Goal: Task Accomplishment & Management: Use online tool/utility

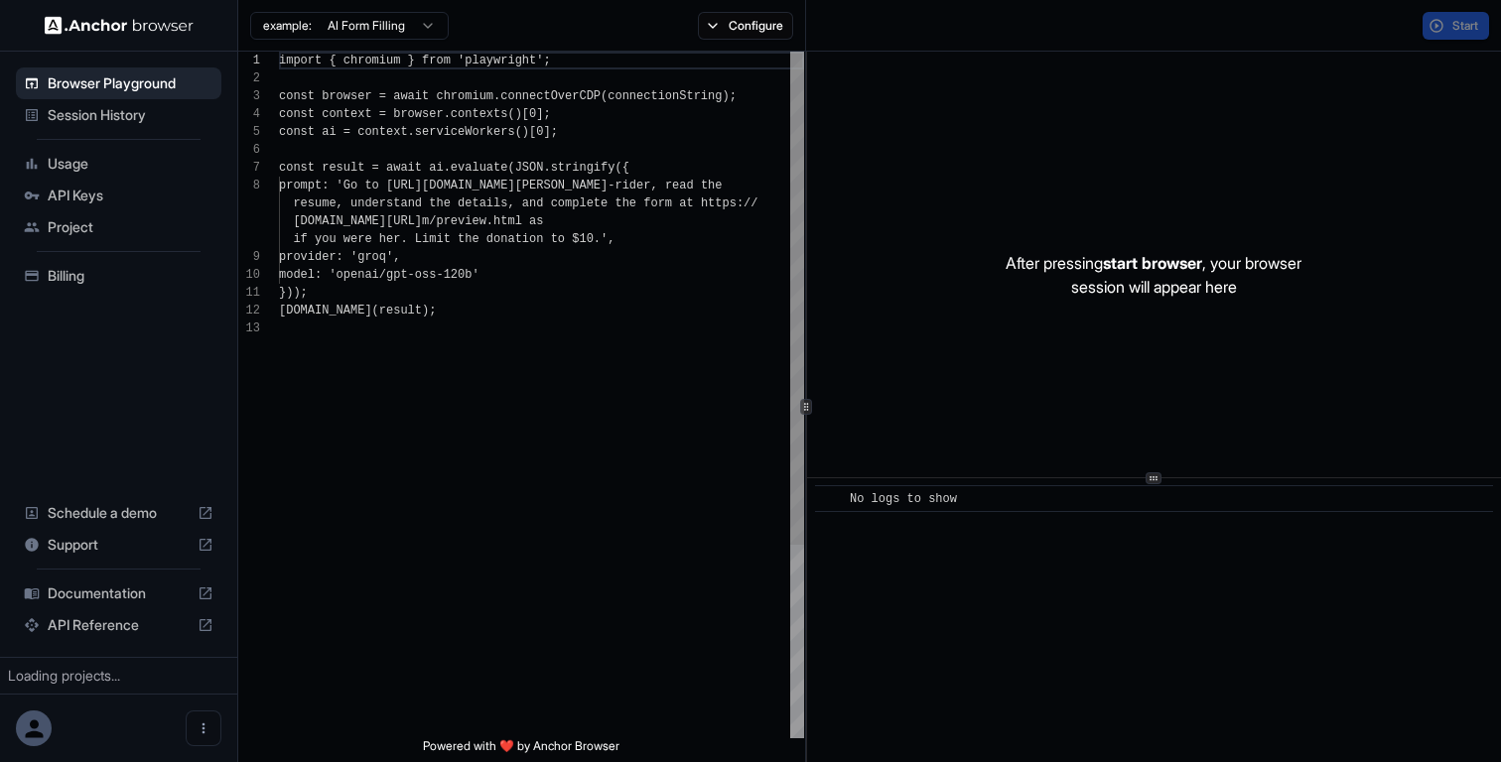
scroll to position [125, 0]
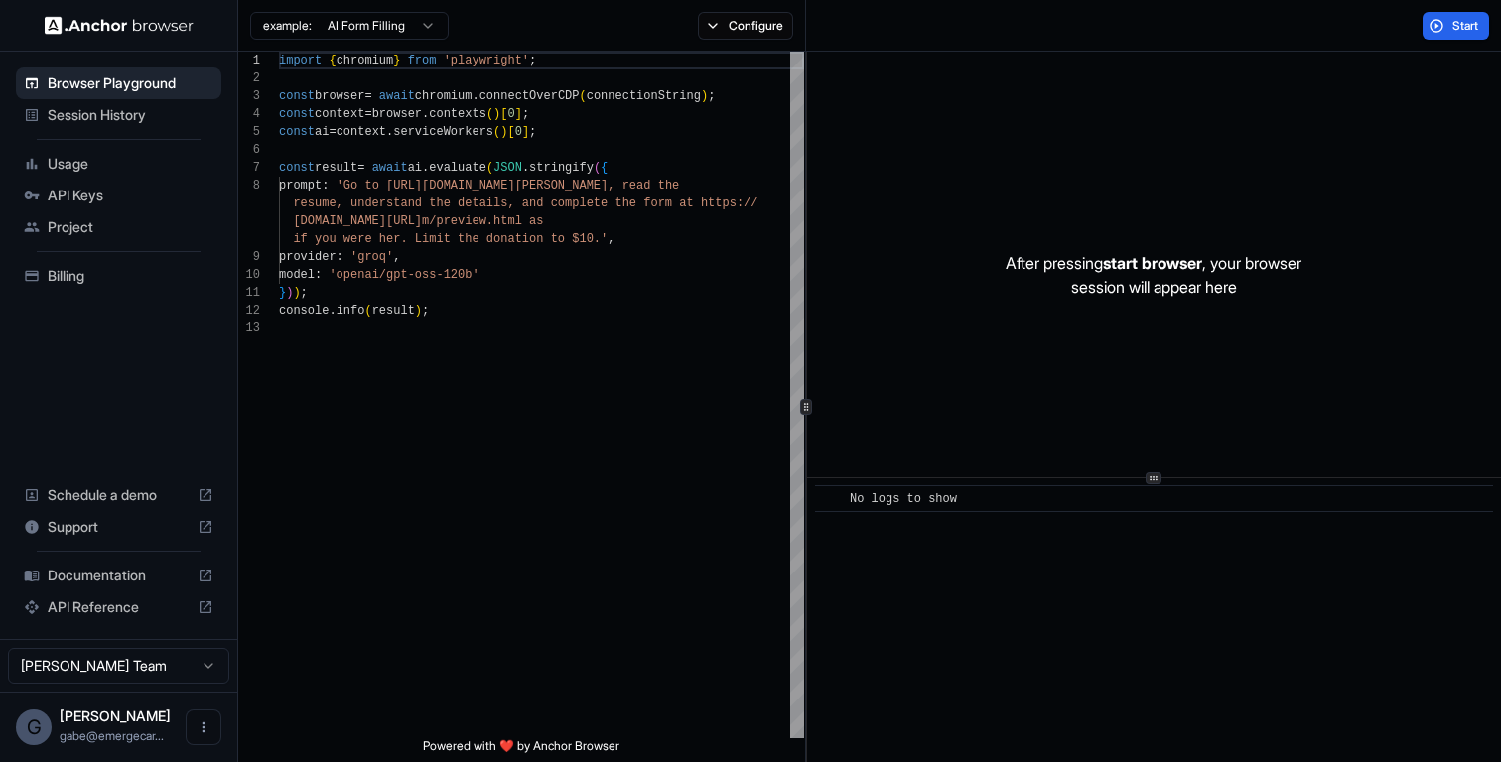
click at [130, 110] on span "Session History" at bounding box center [131, 115] width 166 height 20
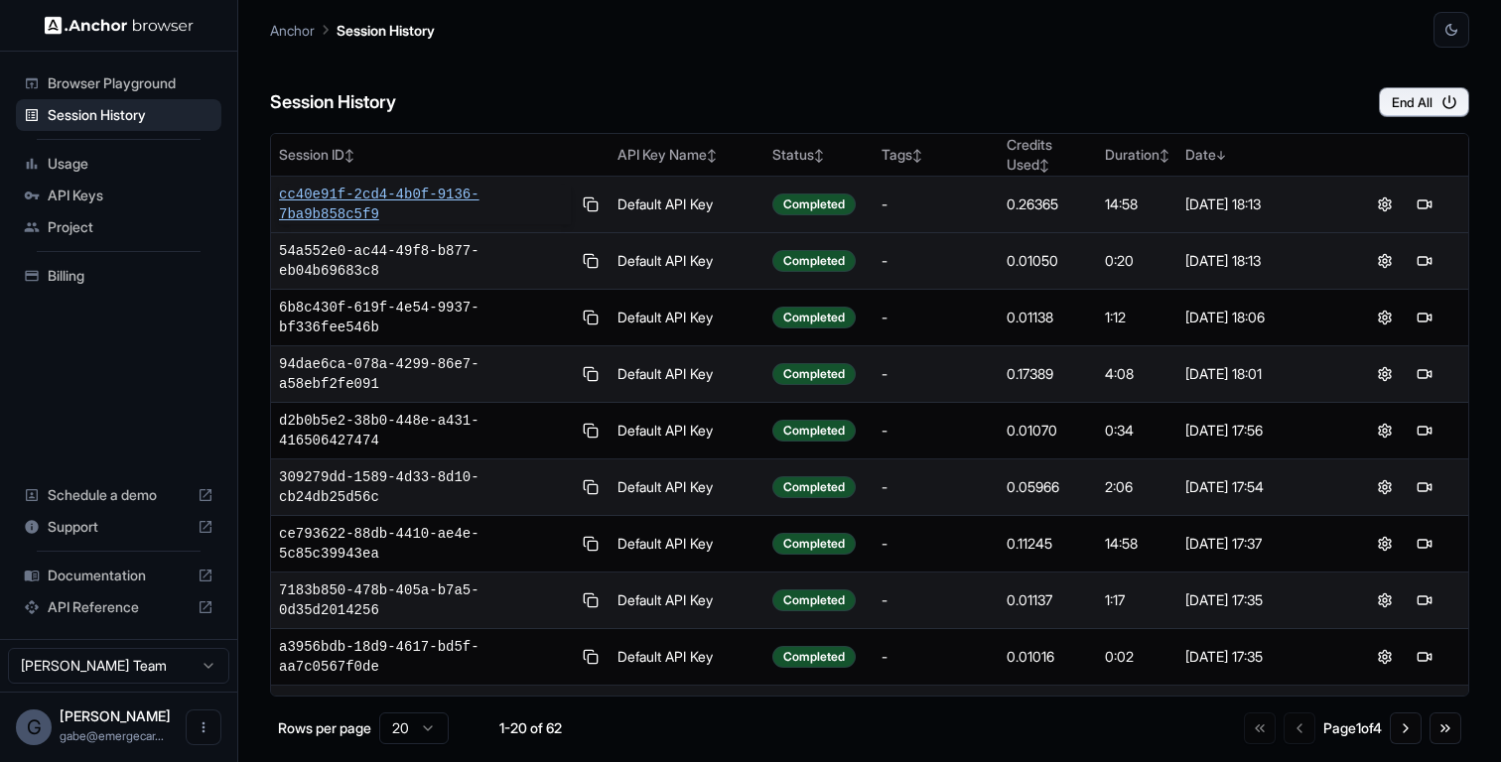
click at [393, 207] on span "cc40e91f-2cd4-4b0f-9136-7ba9b858c5f9" at bounding box center [425, 205] width 292 height 40
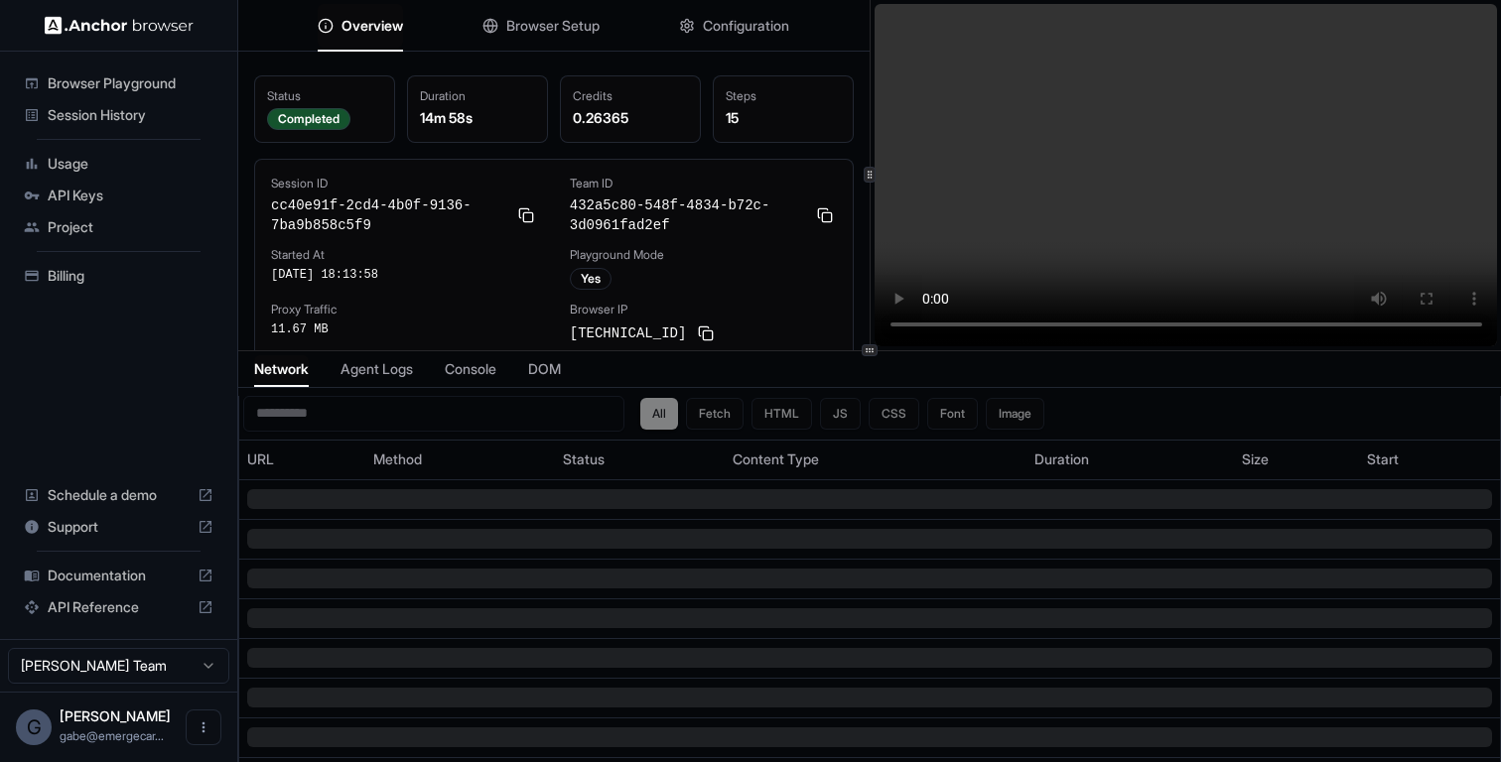
scroll to position [20, 0]
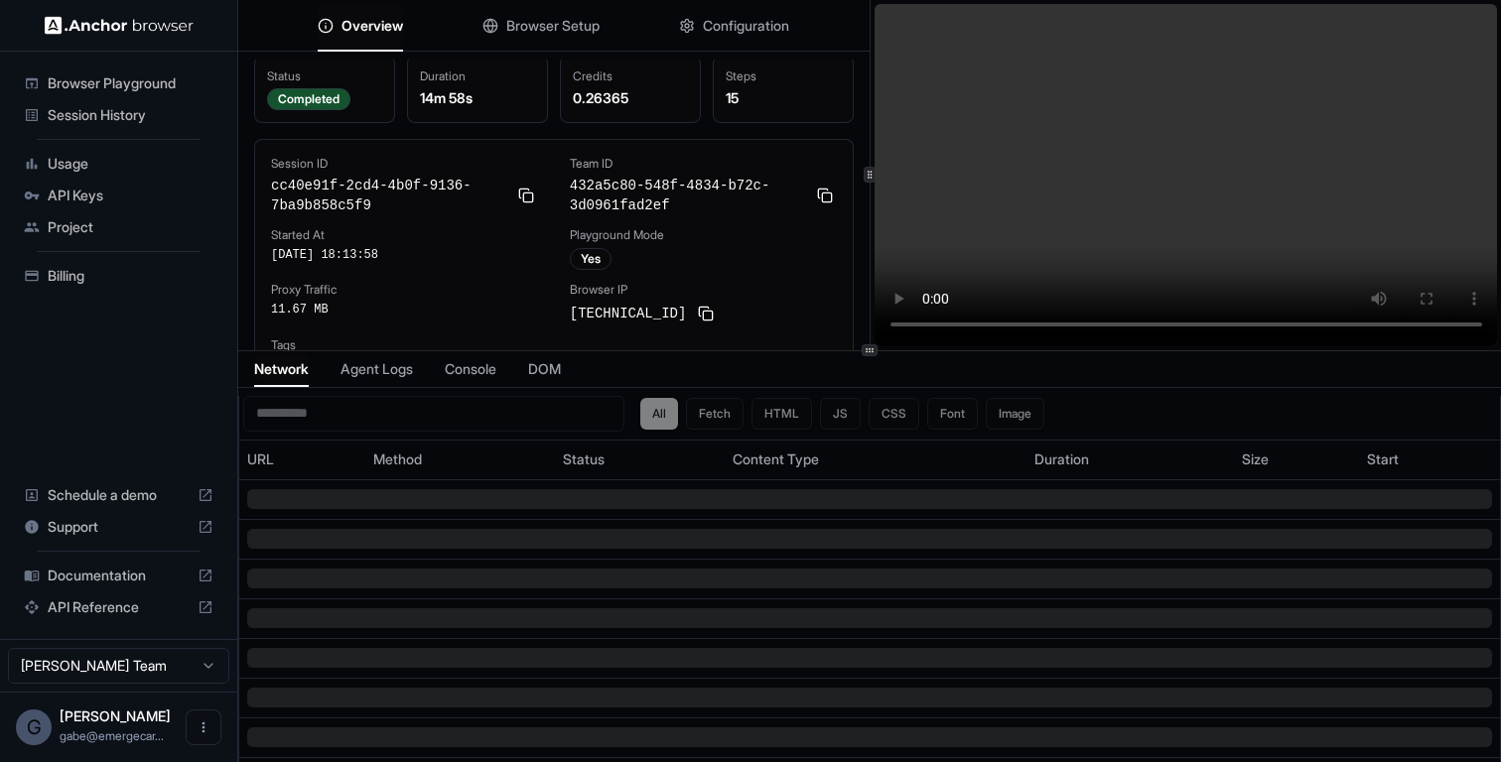
click at [565, 32] on span "Browser Setup" at bounding box center [552, 26] width 93 height 20
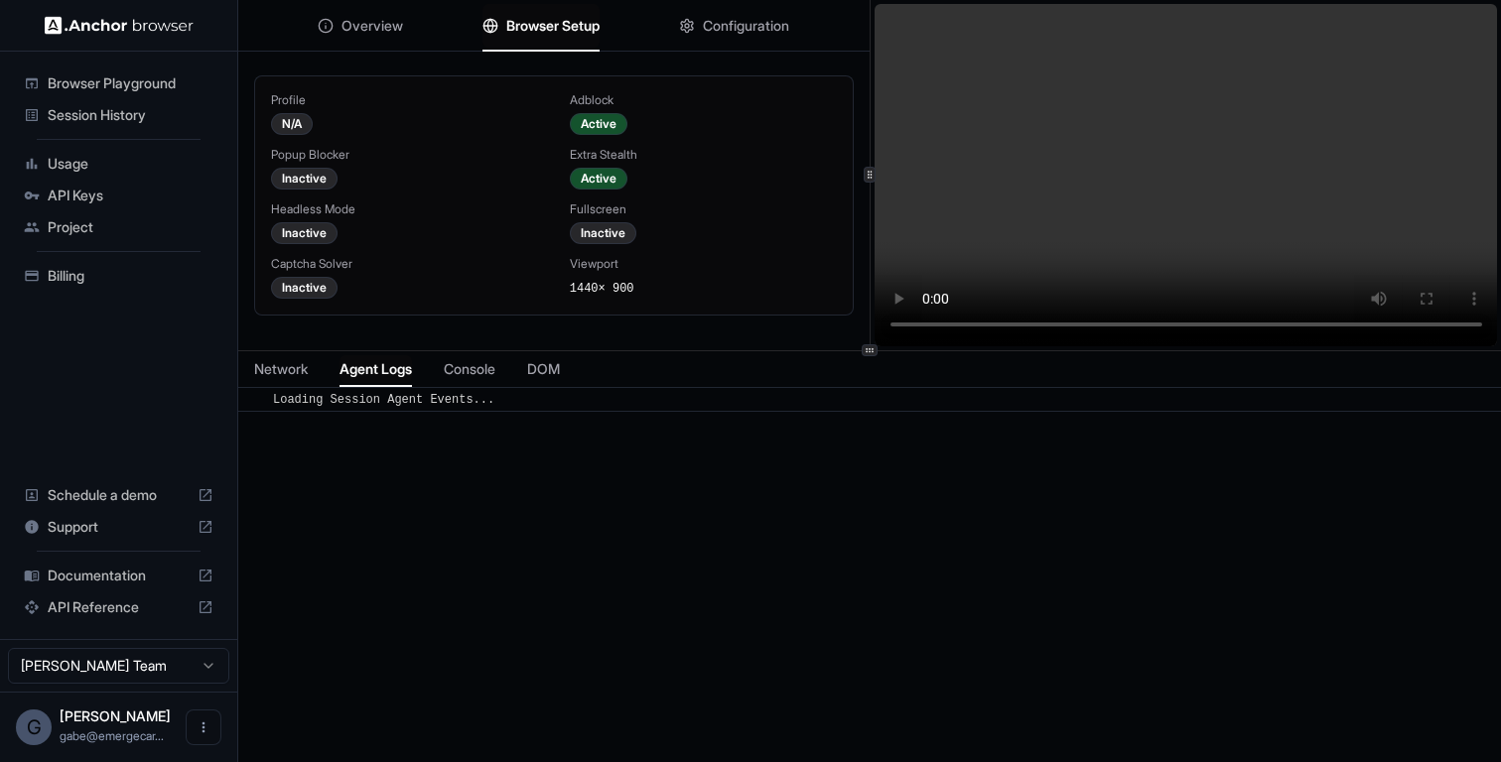
click at [393, 365] on span "Agent Logs" at bounding box center [375, 369] width 72 height 20
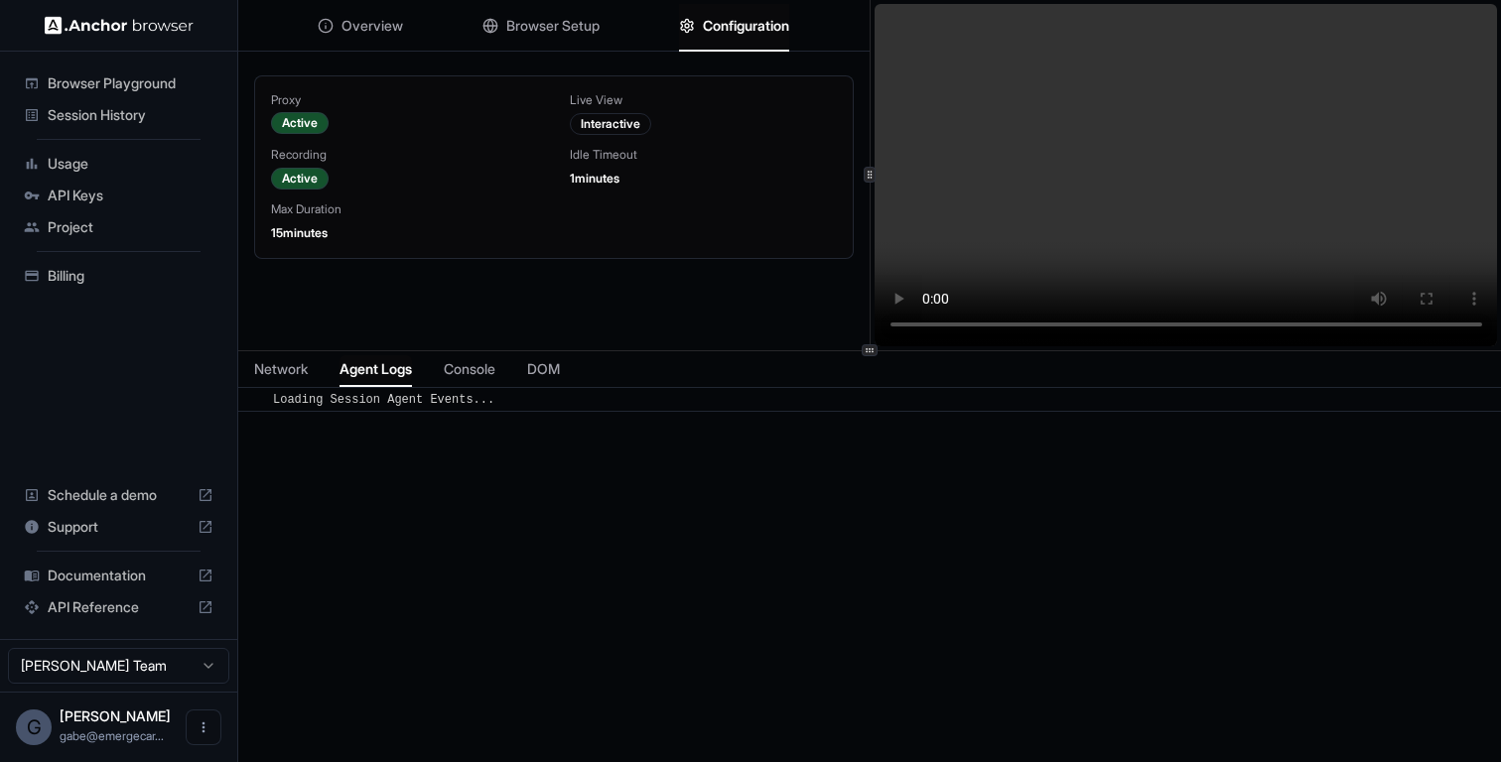
click at [726, 16] on span "Configuration" at bounding box center [746, 26] width 86 height 20
click at [412, 41] on div "Overview Browser Setup Configuration" at bounding box center [553, 26] width 631 height 52
click at [396, 31] on span "Overview" at bounding box center [372, 26] width 62 height 20
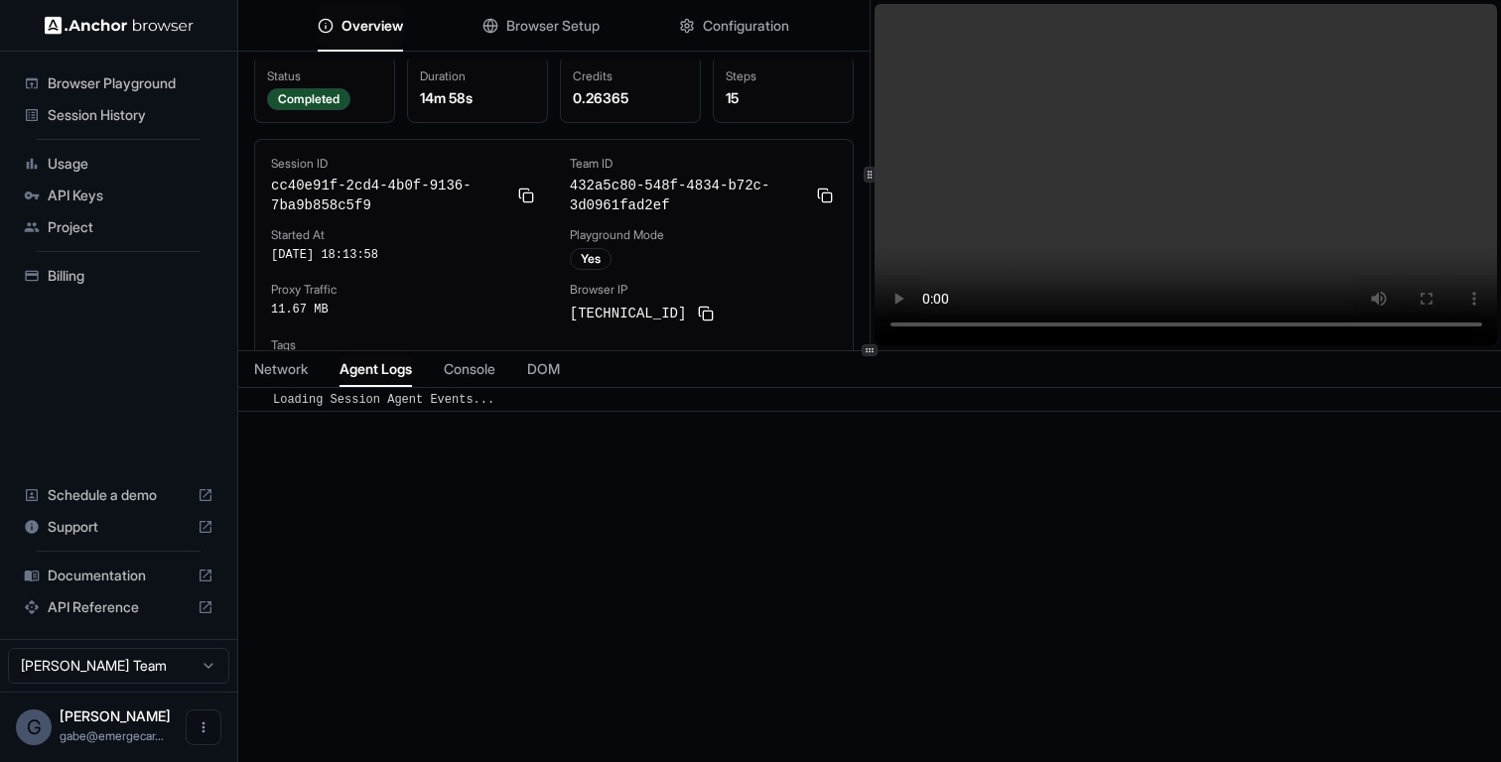
click at [570, 28] on span "Browser Setup" at bounding box center [552, 26] width 93 height 20
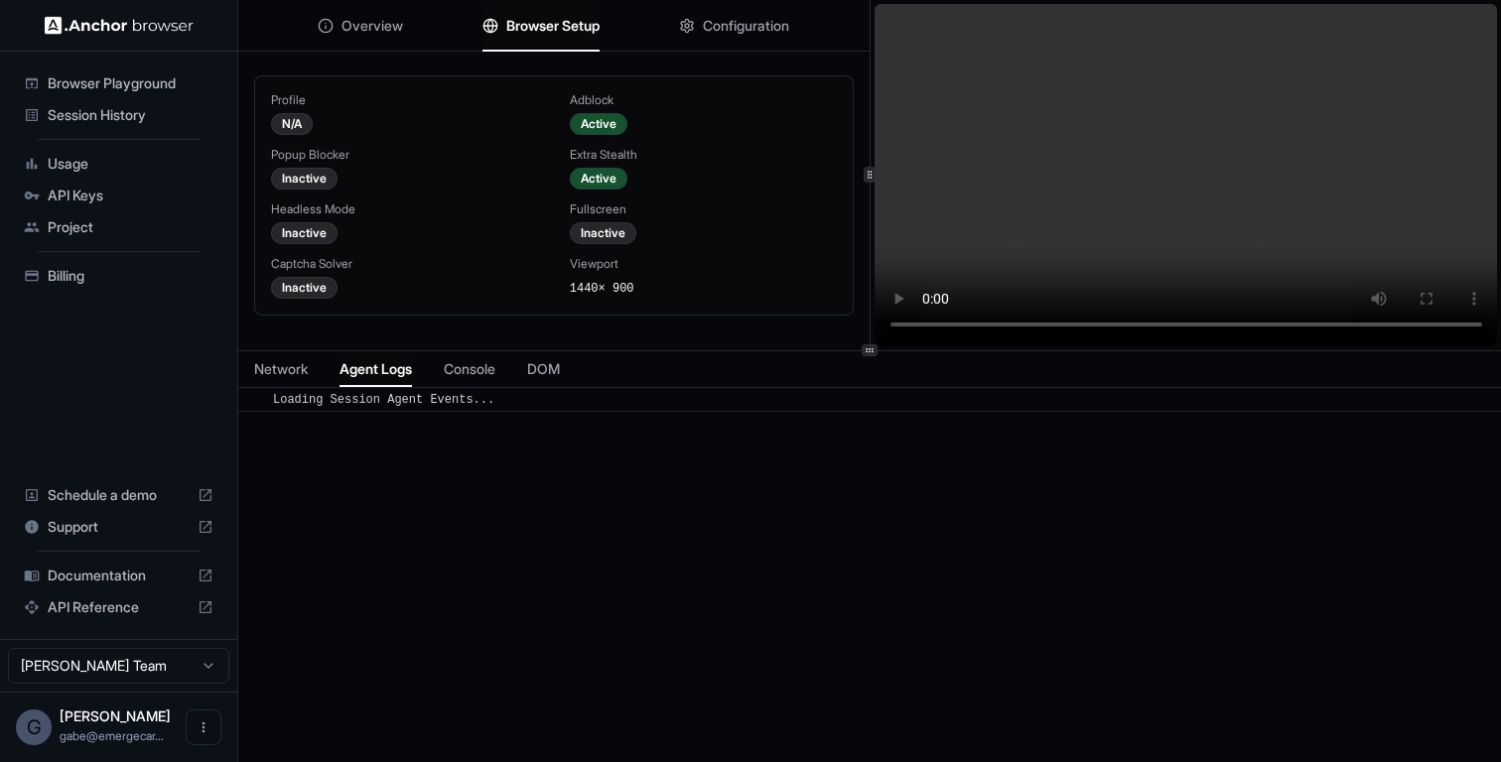
click at [192, 87] on span "Browser Playground" at bounding box center [131, 83] width 166 height 20
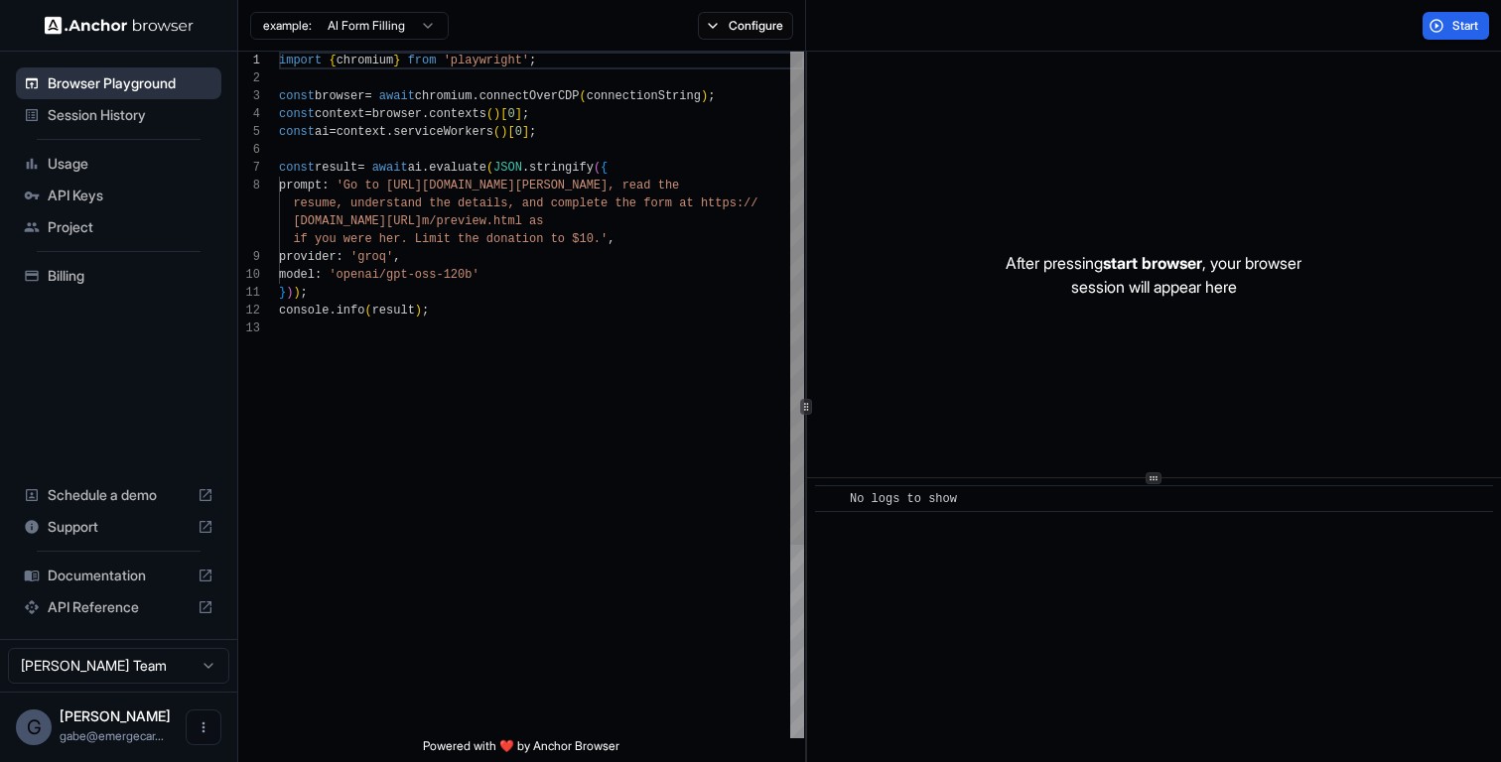
scroll to position [125, 0]
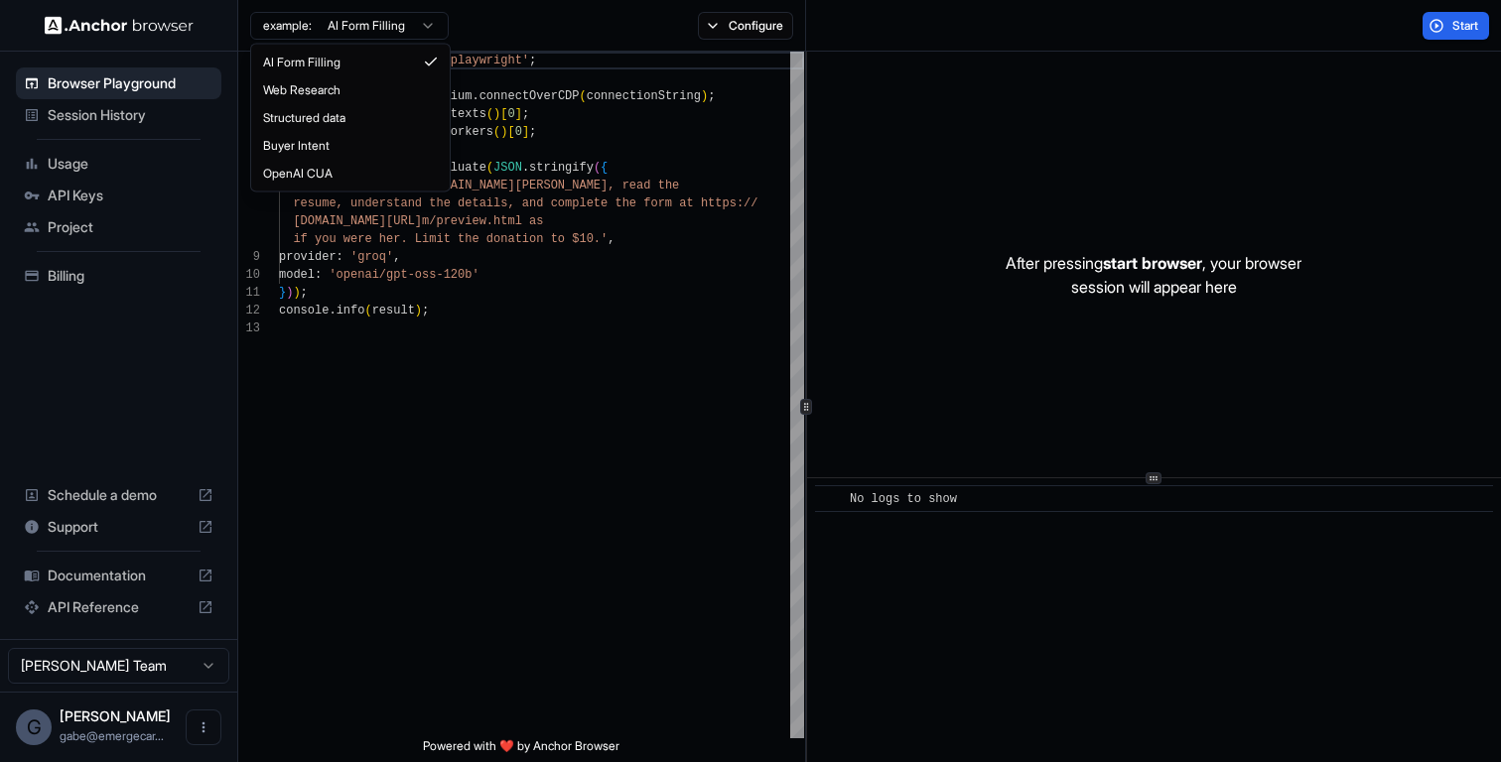
click at [383, 24] on html "Browser Playground Session History Usage API Keys Project Billing Schedule a de…" at bounding box center [750, 381] width 1501 height 762
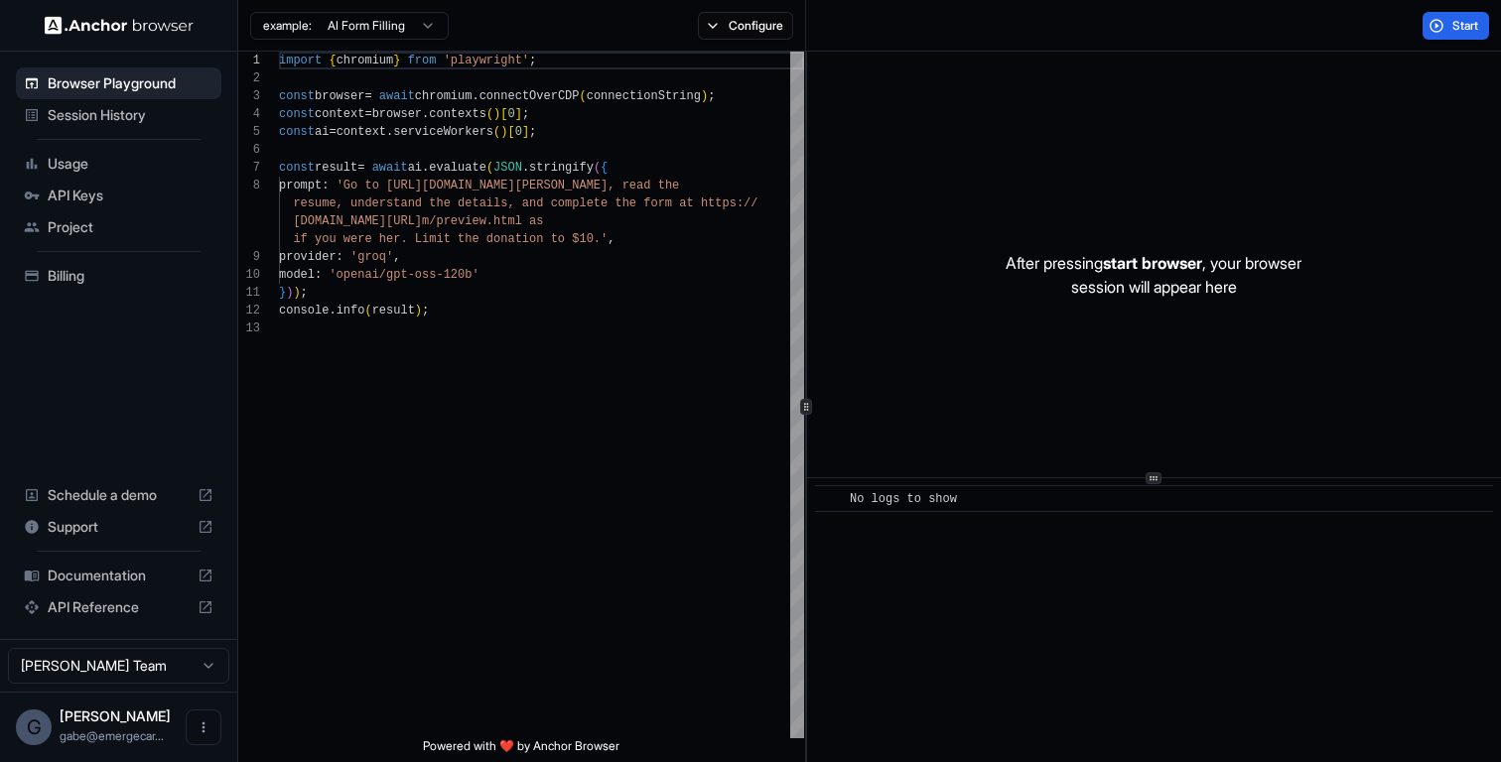
click at [373, 49] on div "example: AI Form Filling Configure" at bounding box center [522, 26] width 568 height 52
click at [373, 39] on div "example: AI Form Filling" at bounding box center [343, 26] width 210 height 36
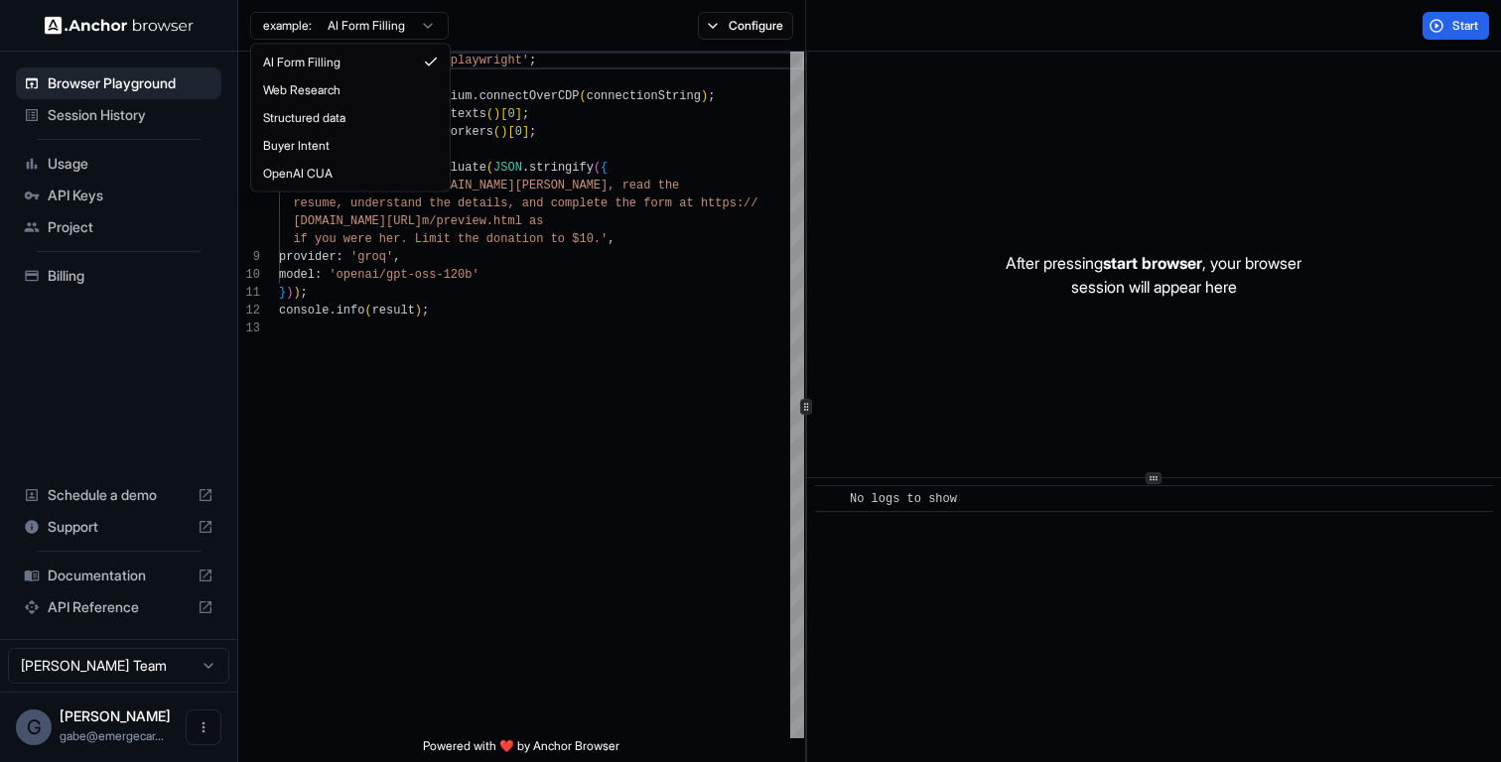
click at [372, 18] on html "Browser Playground Session History Usage API Keys Project Billing Schedule a de…" at bounding box center [750, 381] width 1501 height 762
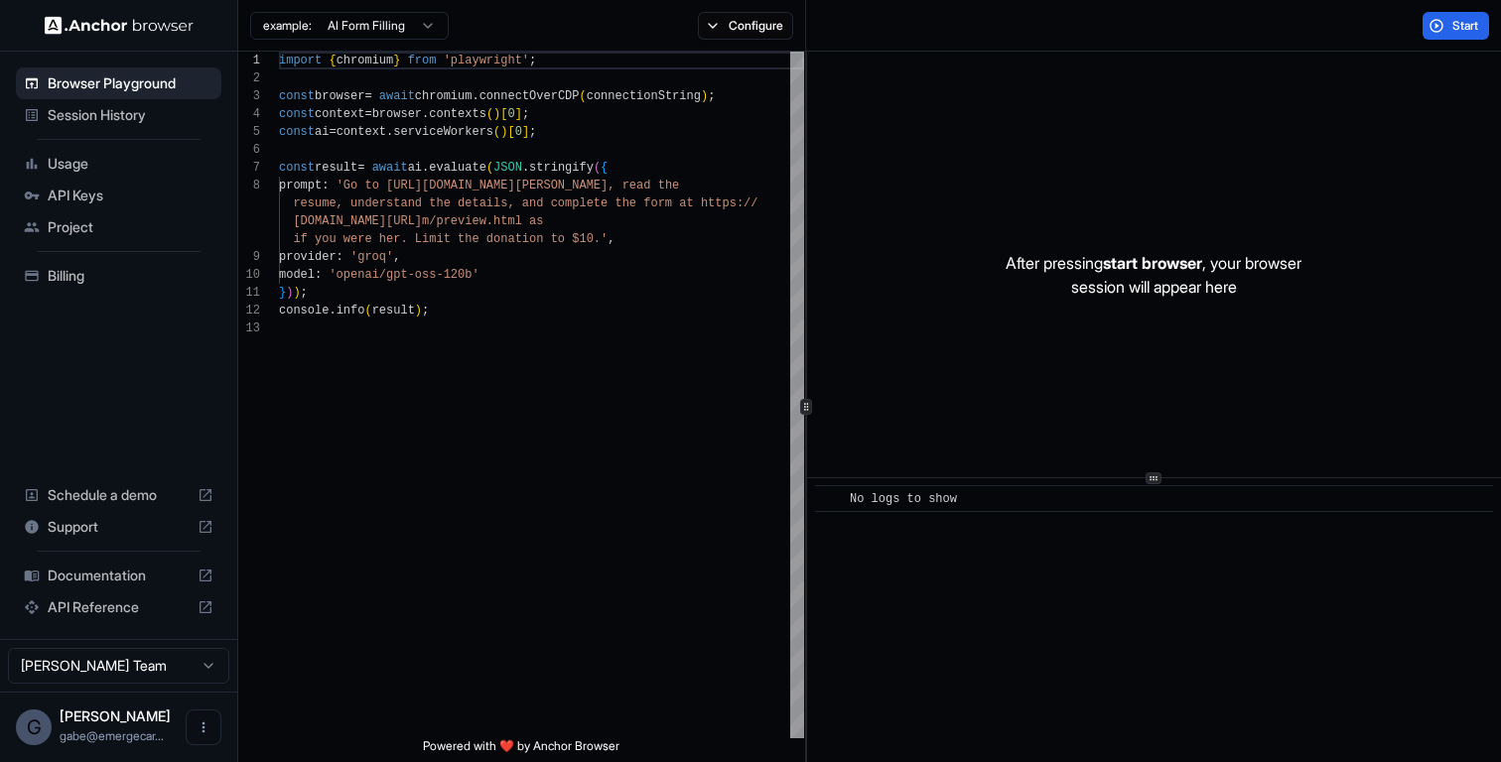
click at [126, 158] on span "Usage" at bounding box center [131, 164] width 166 height 20
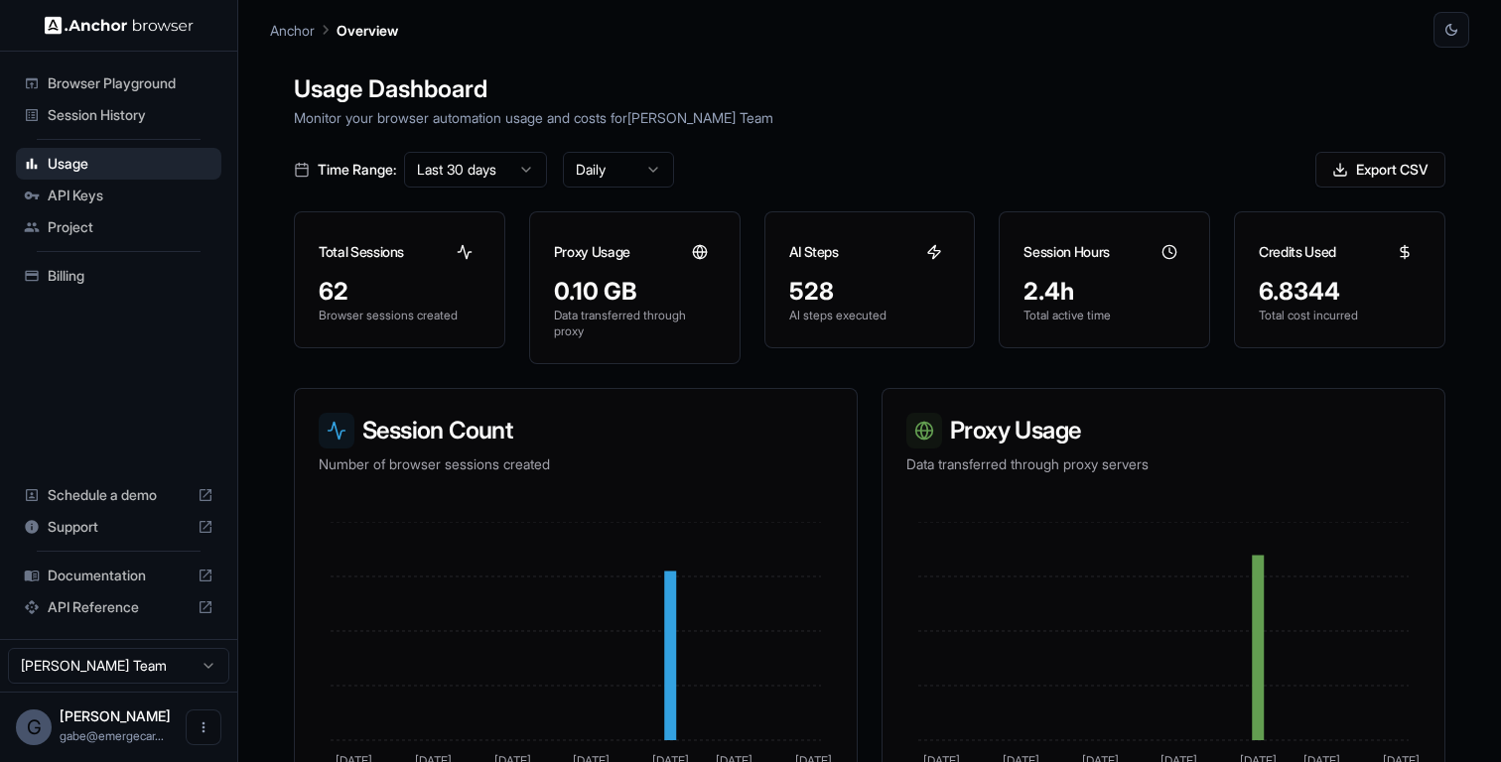
click at [139, 107] on span "Session History" at bounding box center [131, 115] width 166 height 20
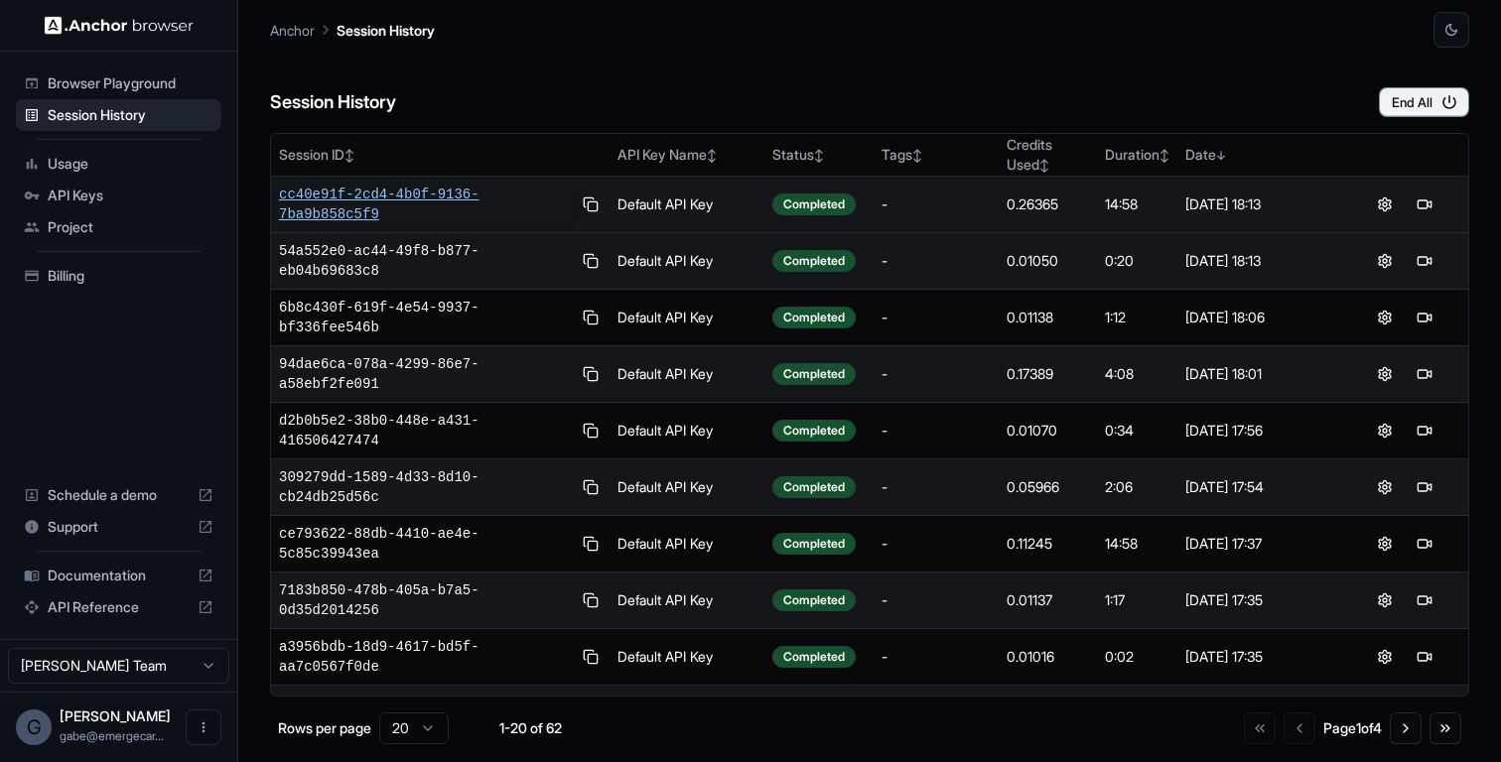
click at [446, 206] on span "cc40e91f-2cd4-4b0f-9136-7ba9b858c5f9" at bounding box center [425, 205] width 292 height 40
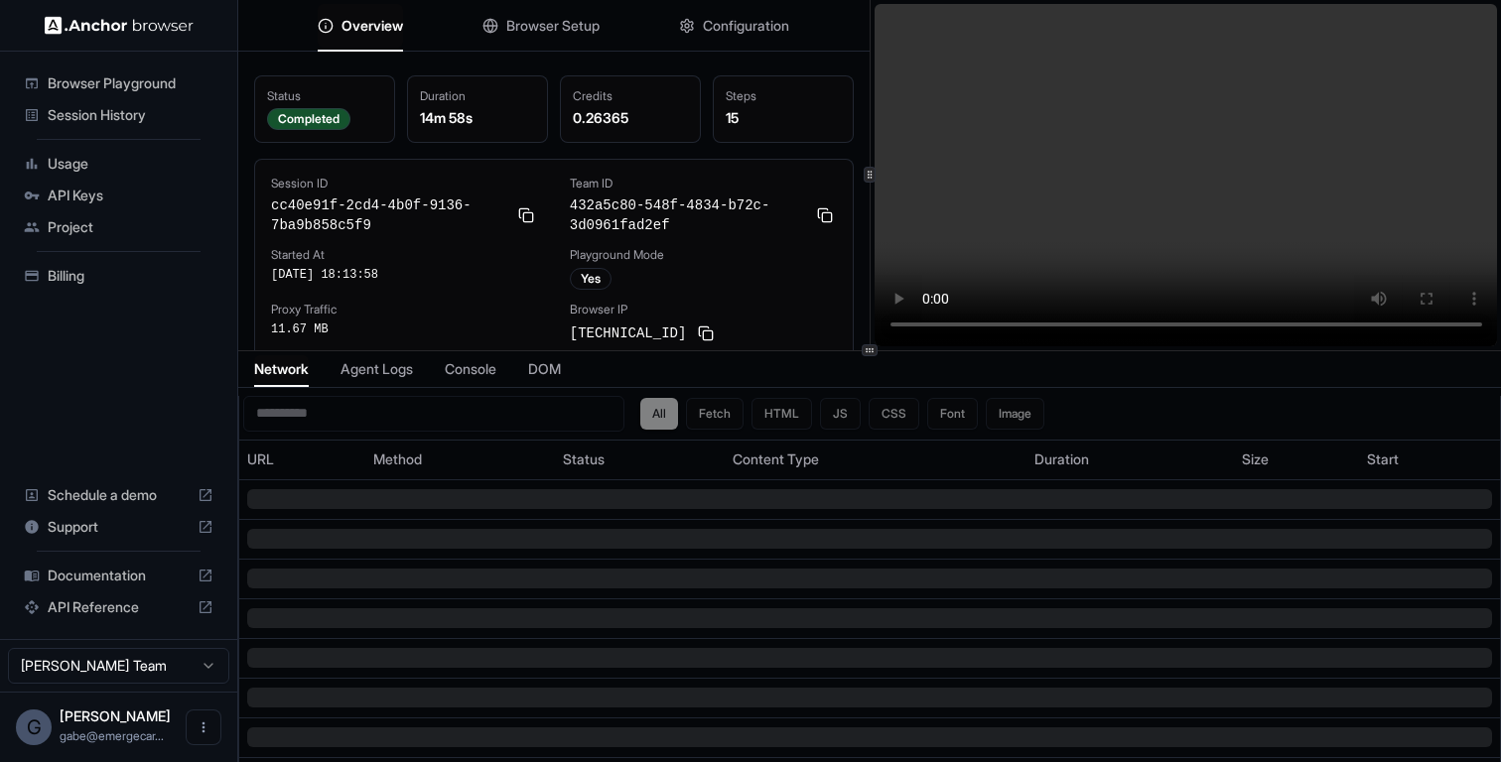
click at [758, 25] on span "Configuration" at bounding box center [746, 26] width 86 height 20
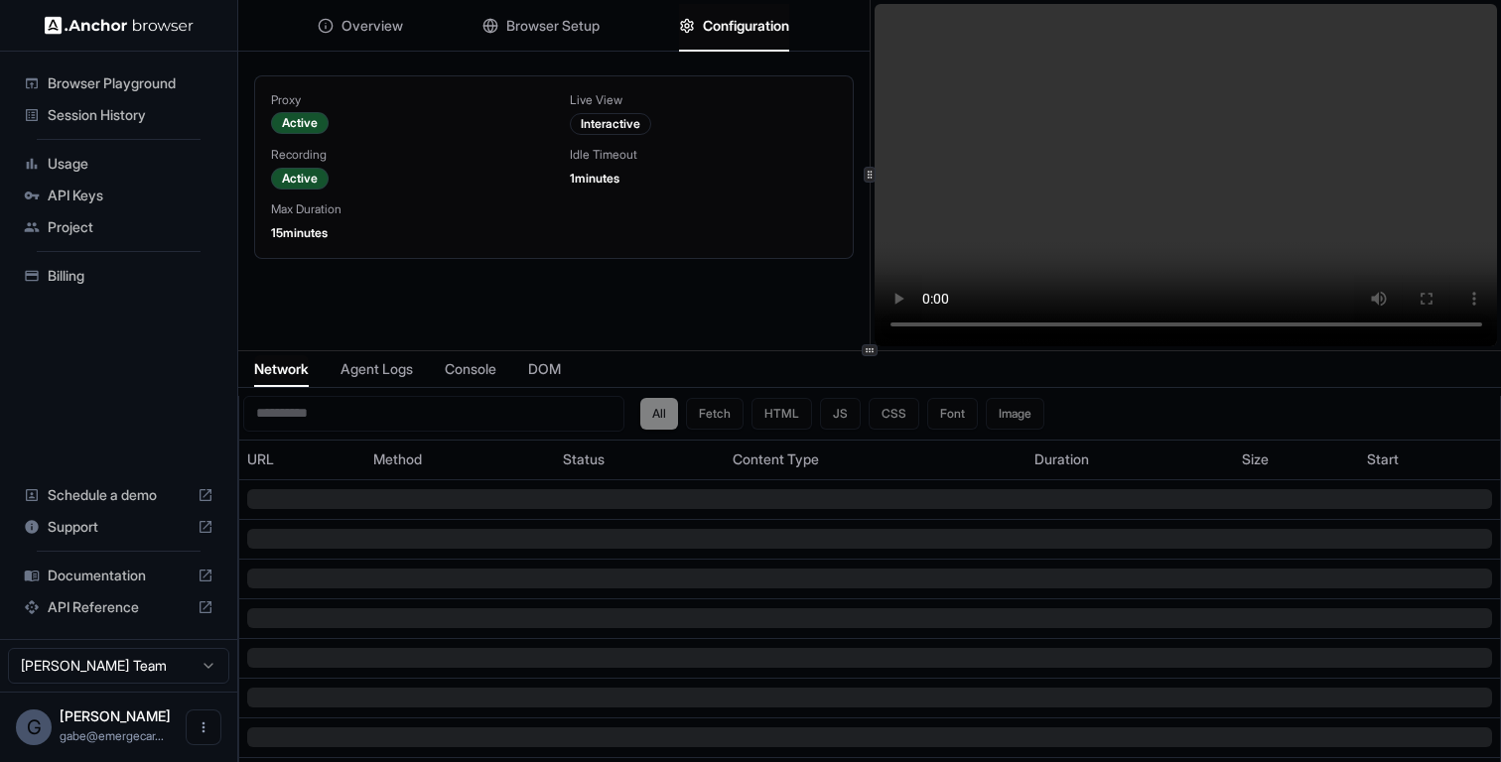
click at [489, 370] on span "Console" at bounding box center [471, 369] width 52 height 20
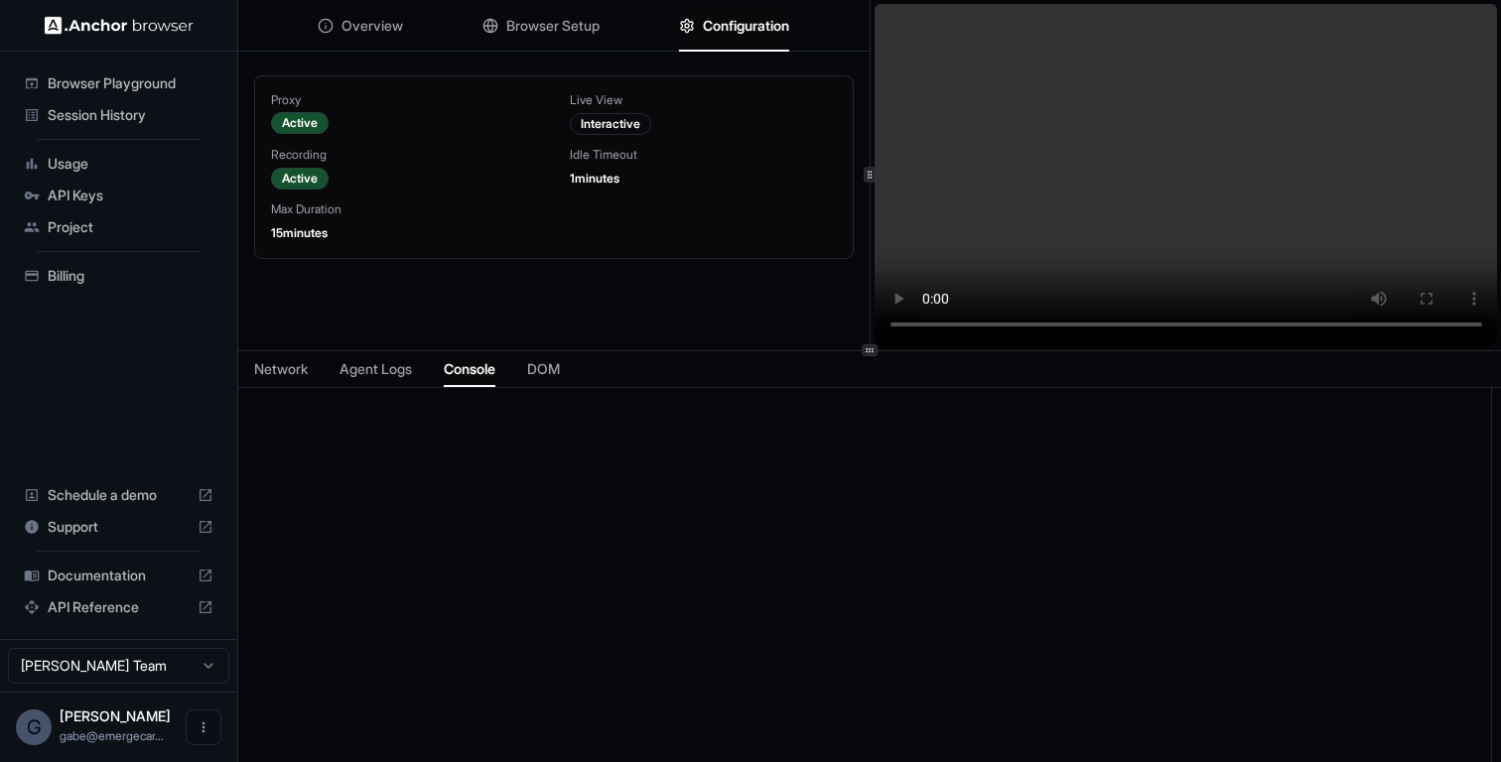
click at [571, 9] on button "Browser Setup" at bounding box center [540, 26] width 117 height 44
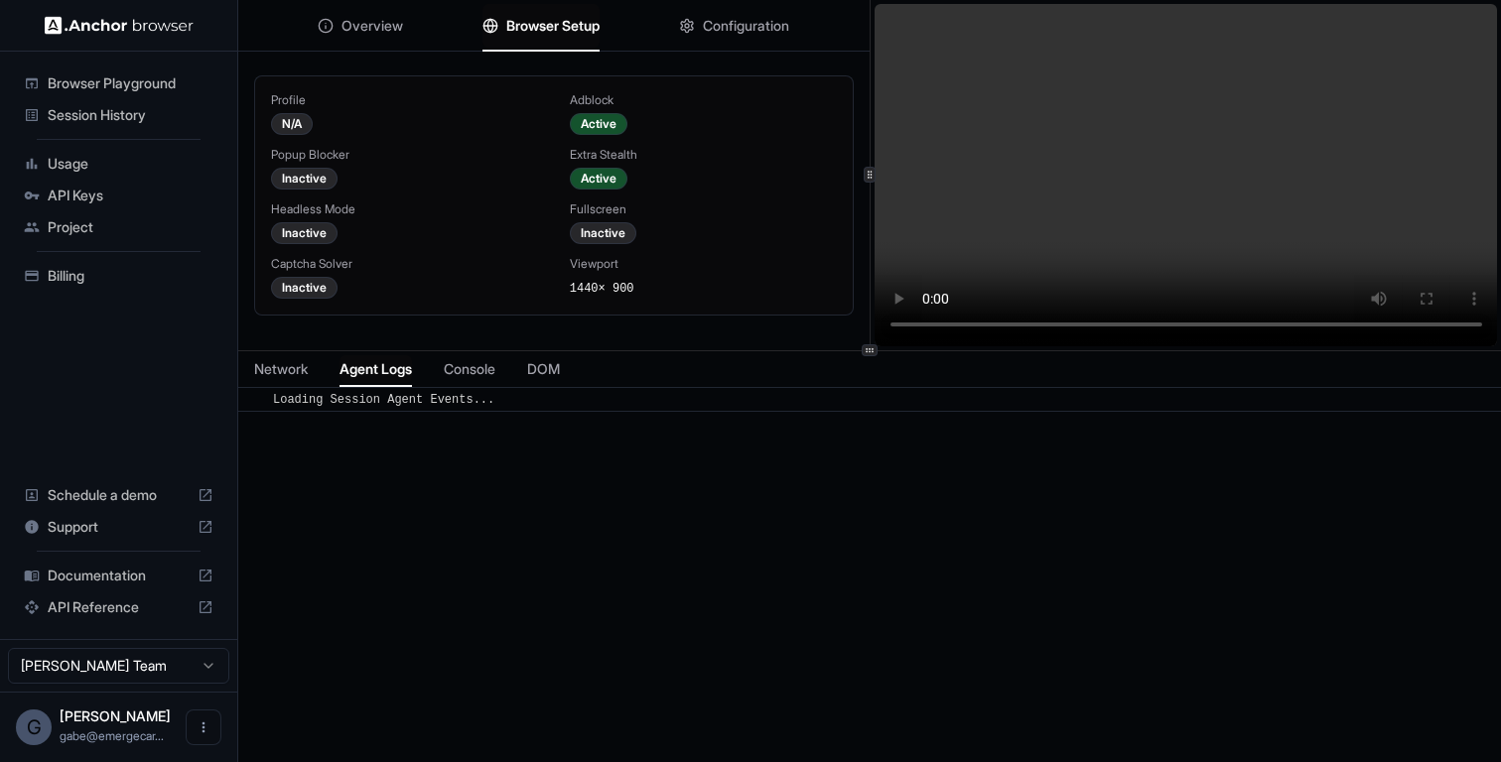
click at [399, 374] on span "Agent Logs" at bounding box center [375, 369] width 72 height 20
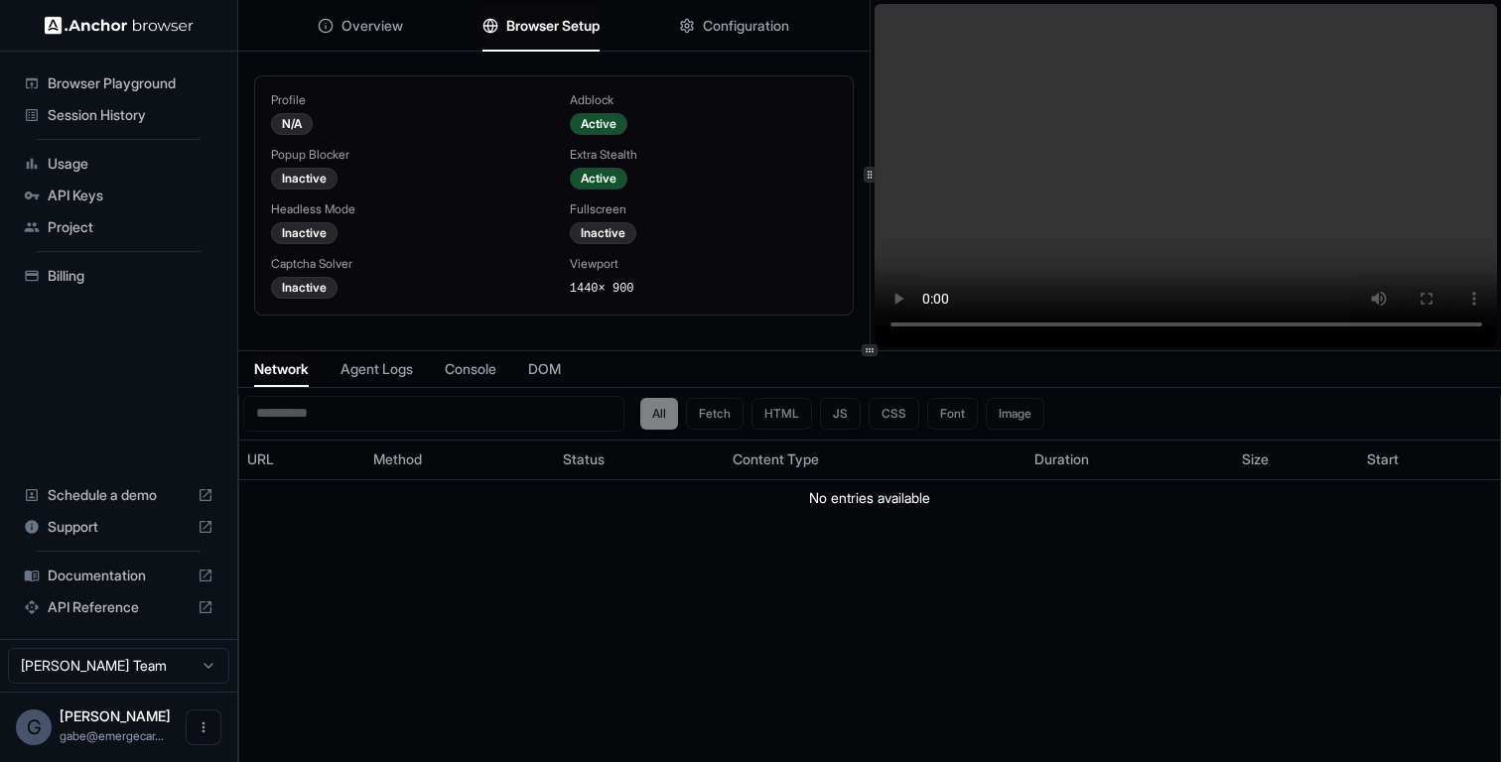
click at [266, 364] on span "Network" at bounding box center [281, 369] width 55 height 20
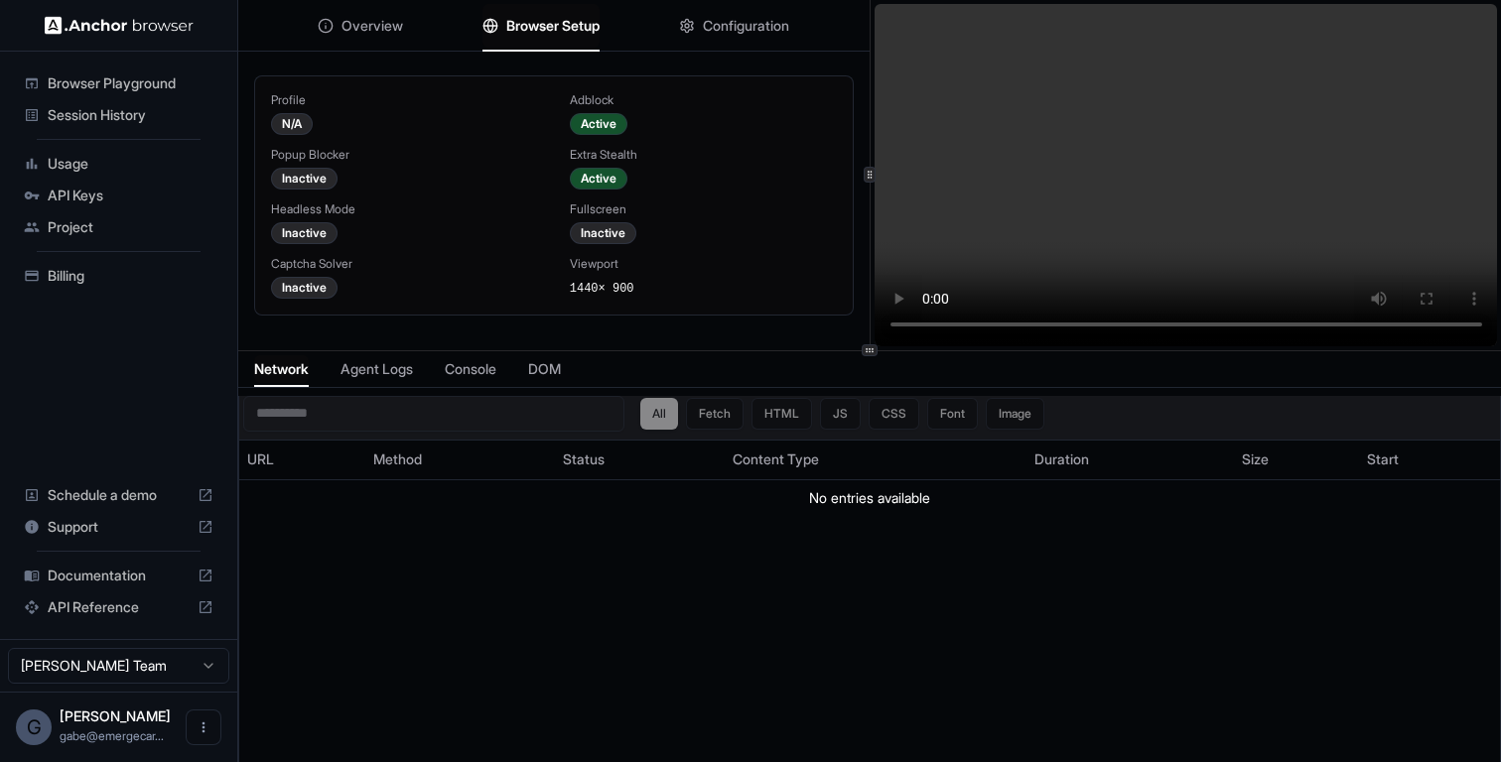
click at [736, 412] on div "All Fetch HTML JS CSS Font Image" at bounding box center [842, 414] width 404 height 32
click at [734, 425] on div "All Fetch HTML JS CSS Font Image" at bounding box center [842, 414] width 404 height 32
click at [712, 422] on div "All Fetch HTML JS CSS Font Image" at bounding box center [842, 414] width 404 height 32
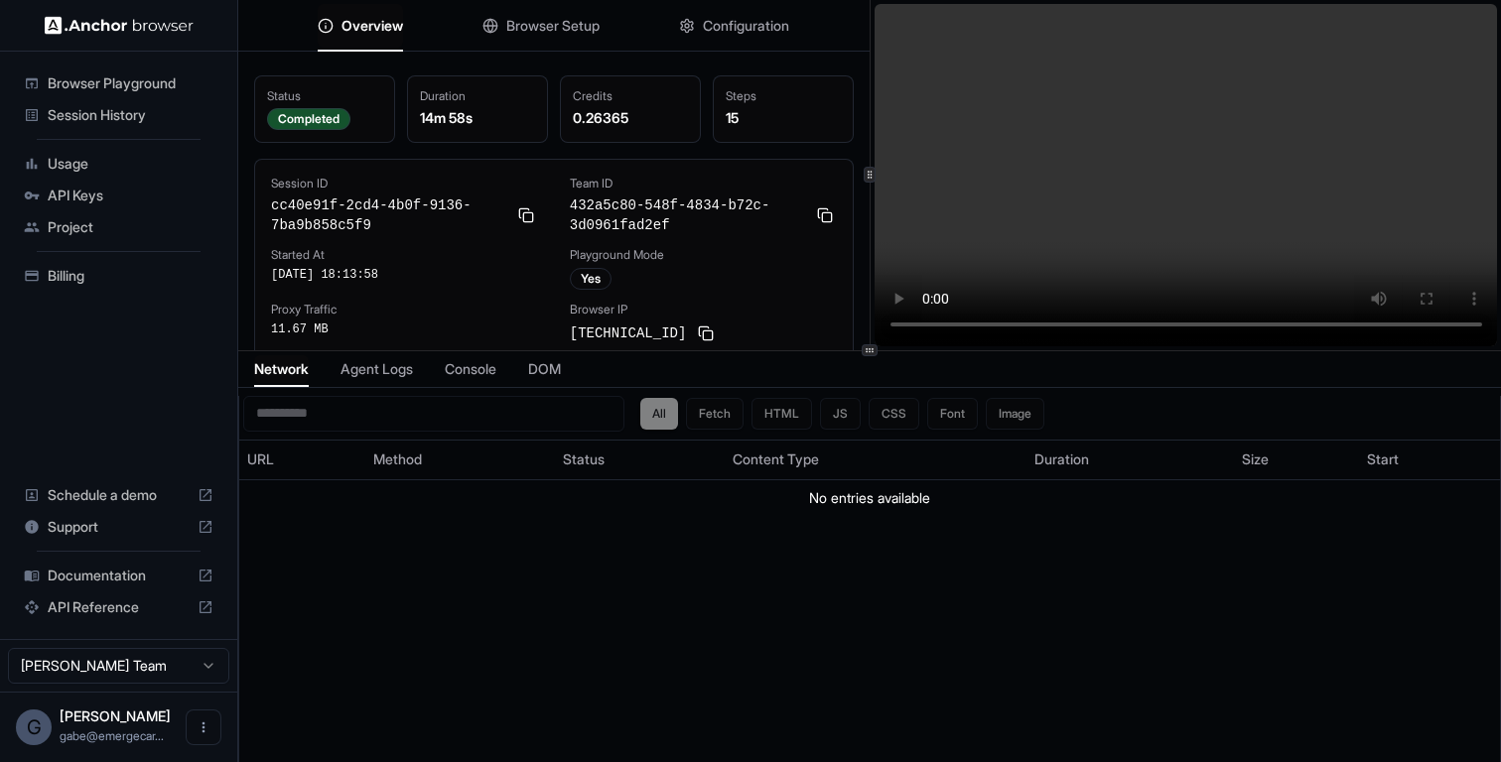
click at [366, 27] on span "Overview" at bounding box center [372, 26] width 62 height 20
click at [739, 31] on span "Configuration" at bounding box center [746, 26] width 86 height 20
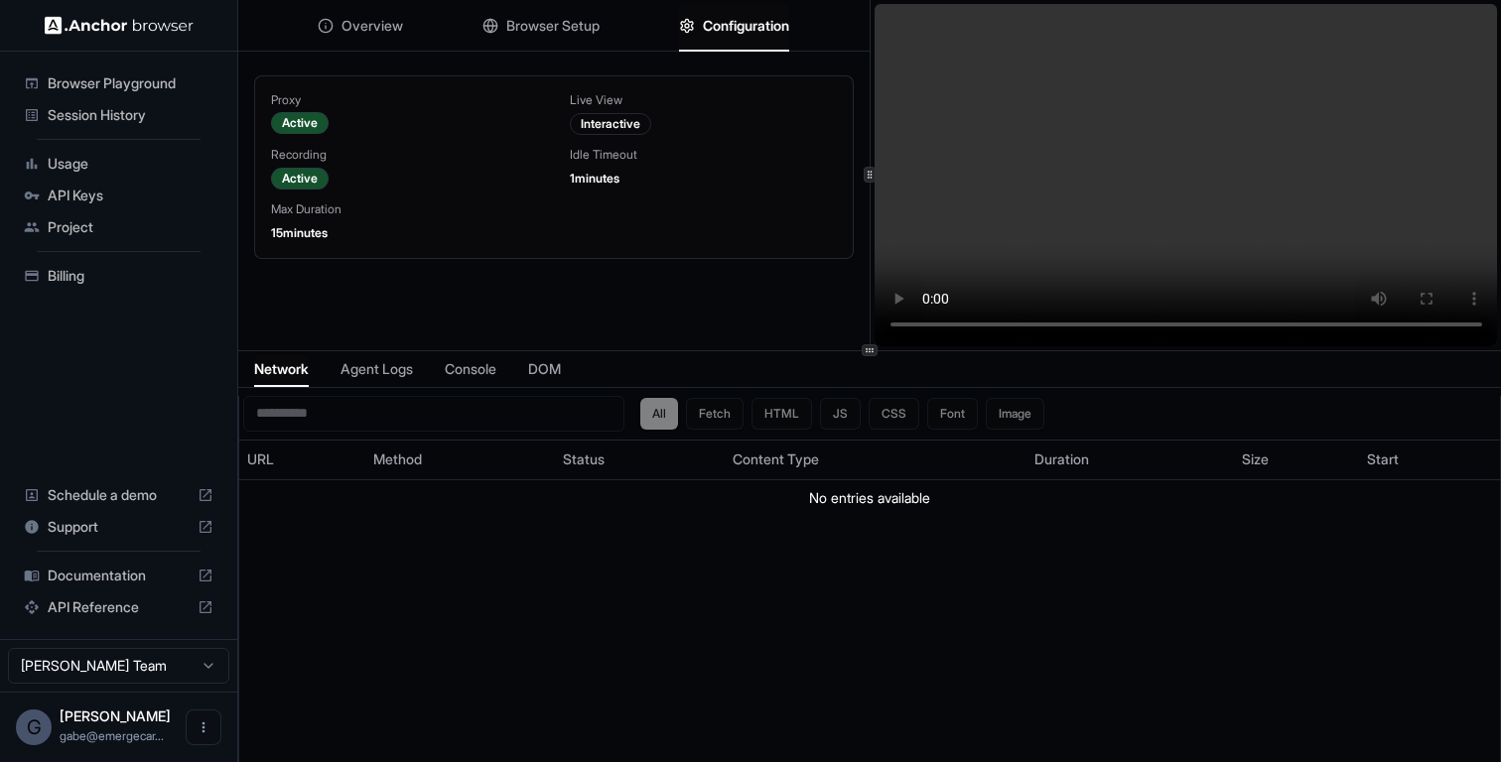
click at [170, 79] on span "Browser Playground" at bounding box center [131, 83] width 166 height 20
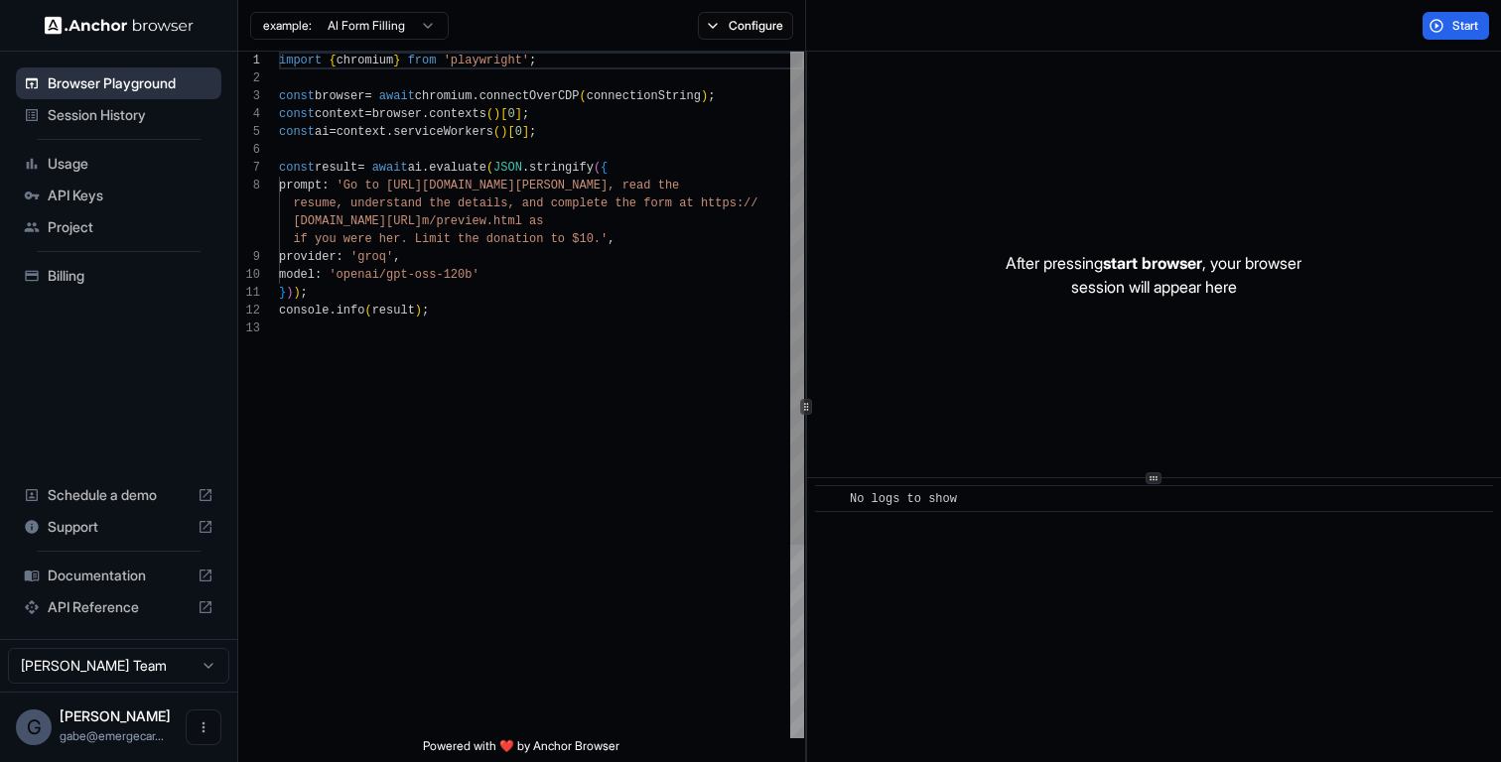
scroll to position [125, 0]
click at [155, 114] on span "Session History" at bounding box center [131, 115] width 166 height 20
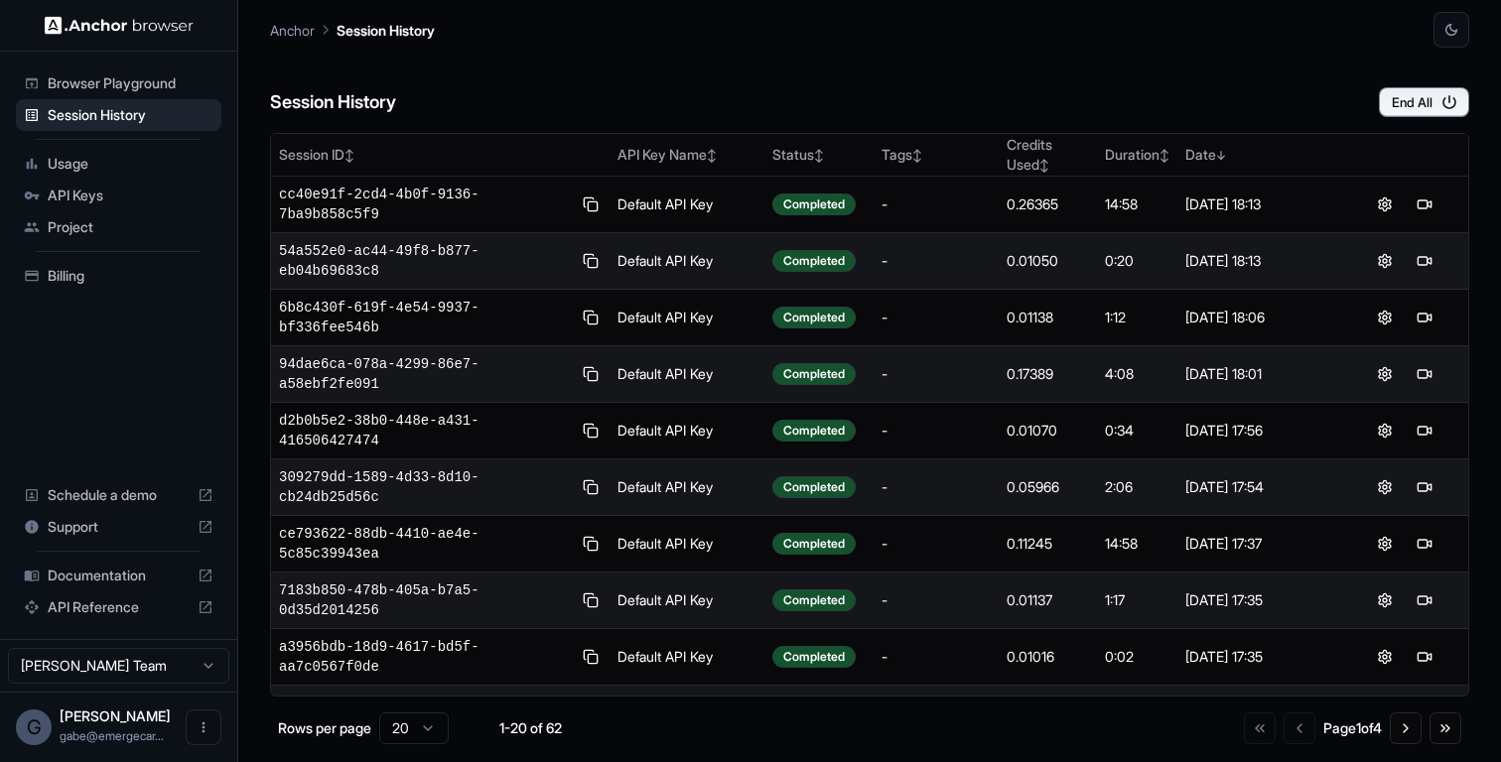
click at [163, 78] on span "Browser Playground" at bounding box center [131, 83] width 166 height 20
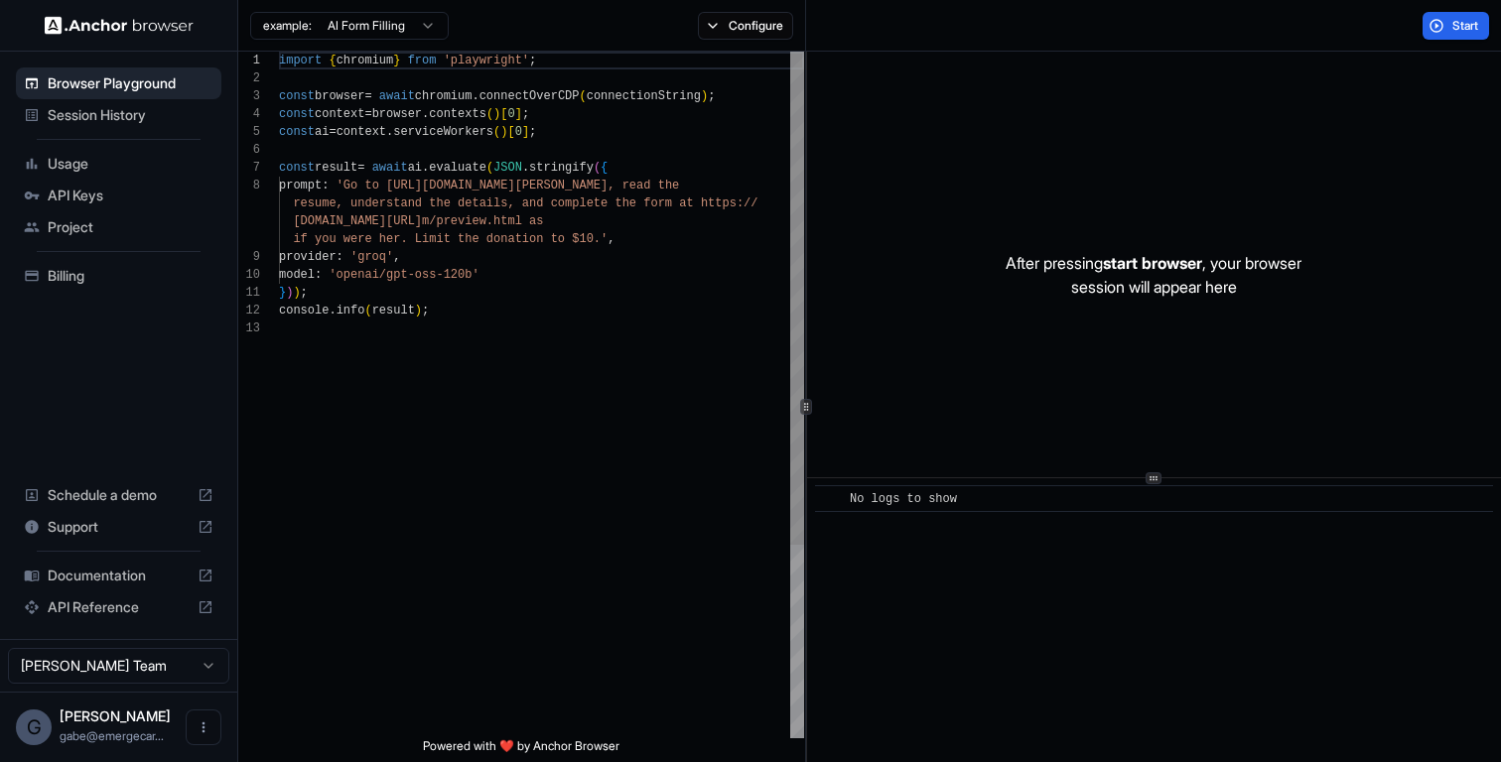
scroll to position [125, 0]
click at [141, 116] on span "Session History" at bounding box center [131, 115] width 166 height 20
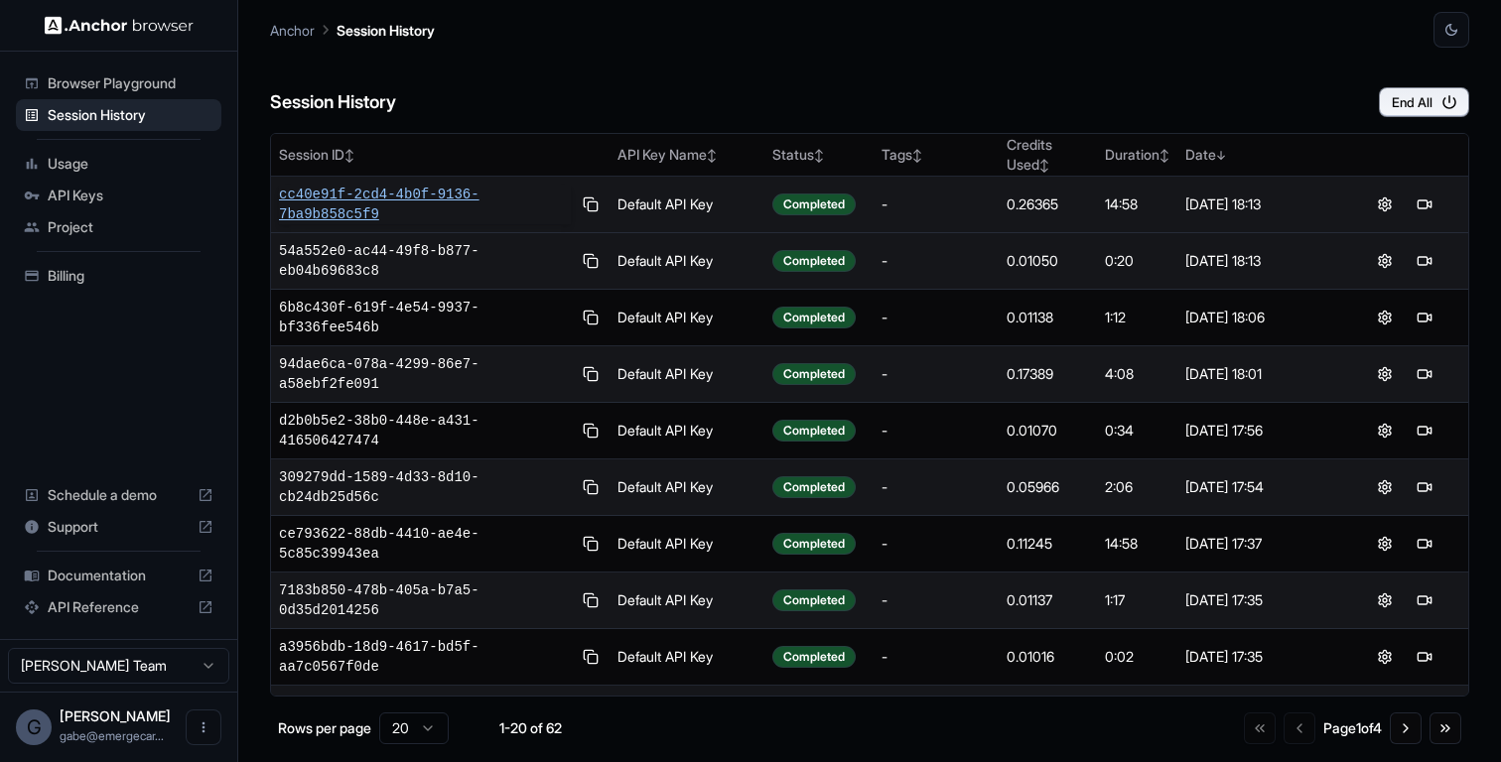
click at [424, 192] on span "cc40e91f-2cd4-4b0f-9136-7ba9b858c5f9" at bounding box center [425, 205] width 292 height 40
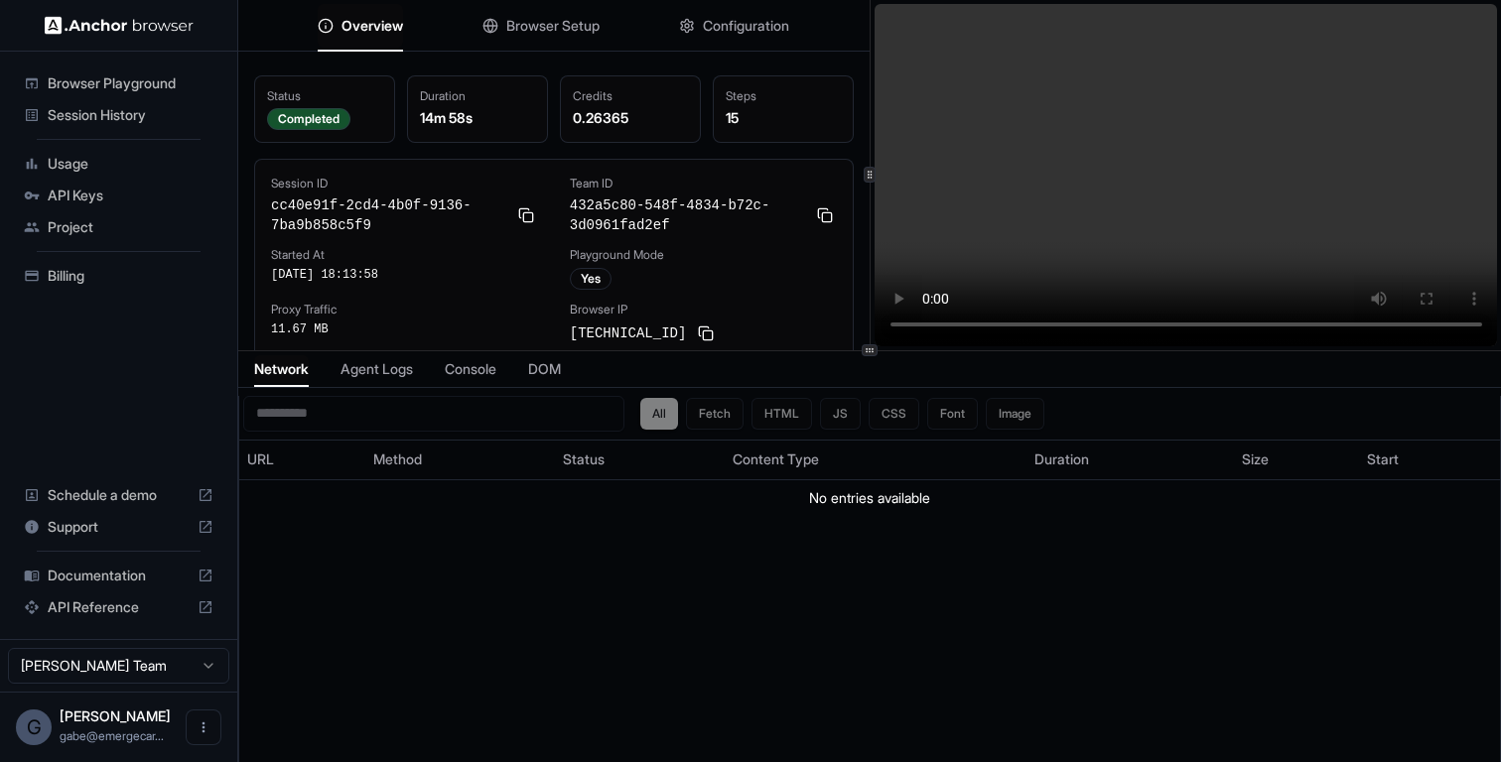
click at [407, 370] on span "Agent Logs" at bounding box center [376, 369] width 72 height 20
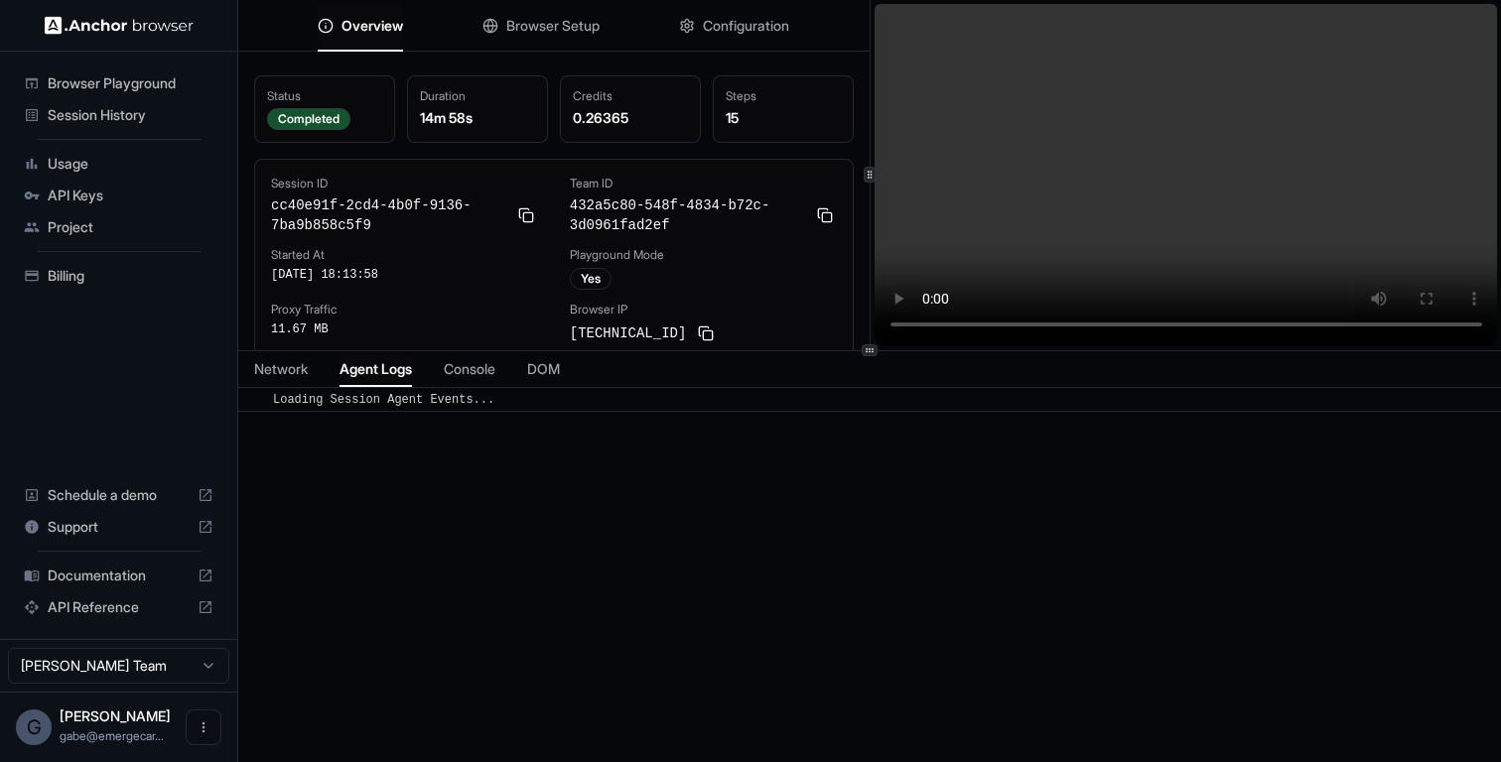
click at [462, 367] on span "Console" at bounding box center [470, 369] width 52 height 20
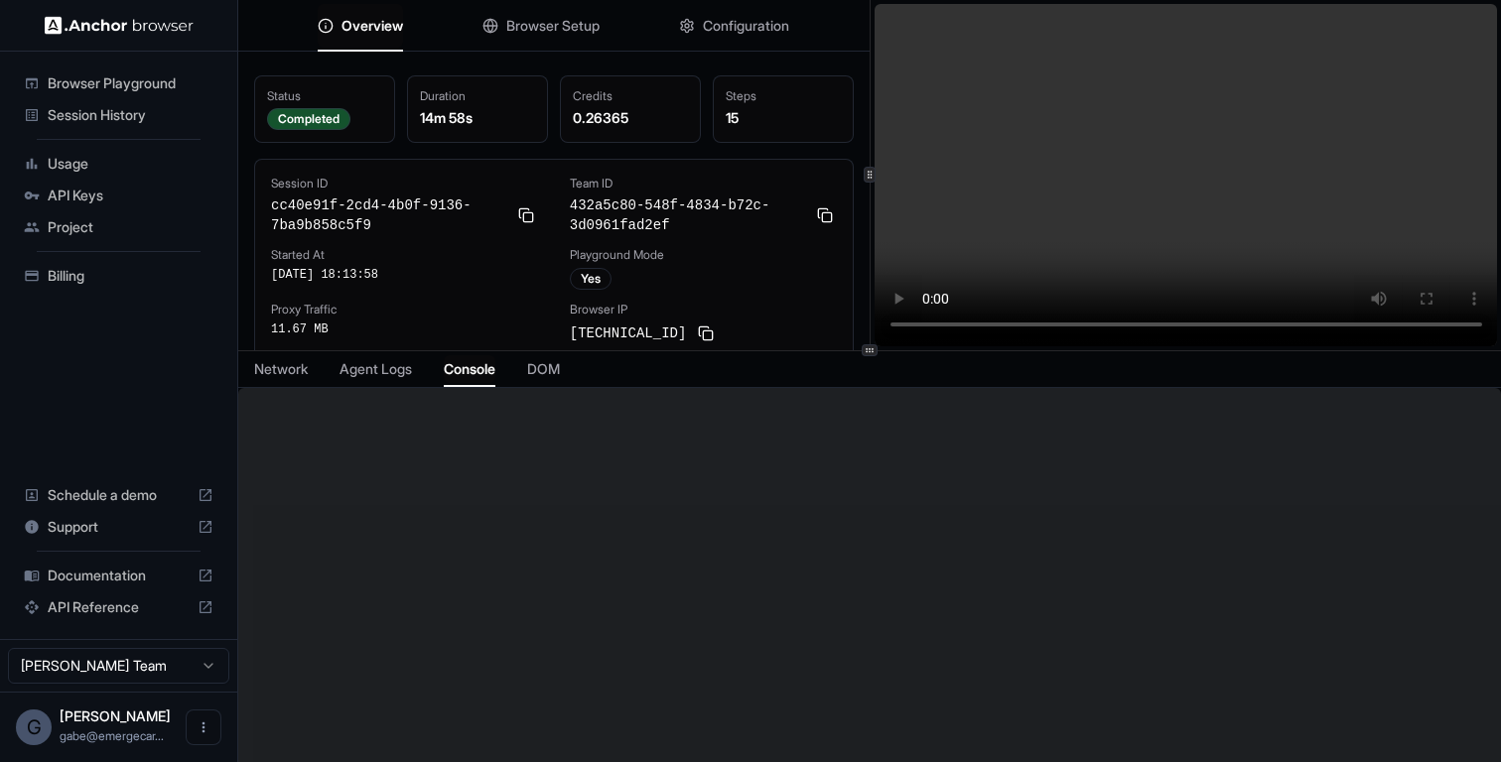
click at [560, 364] on span "DOM" at bounding box center [543, 369] width 33 height 20
click at [495, 364] on span "Console" at bounding box center [470, 369] width 52 height 20
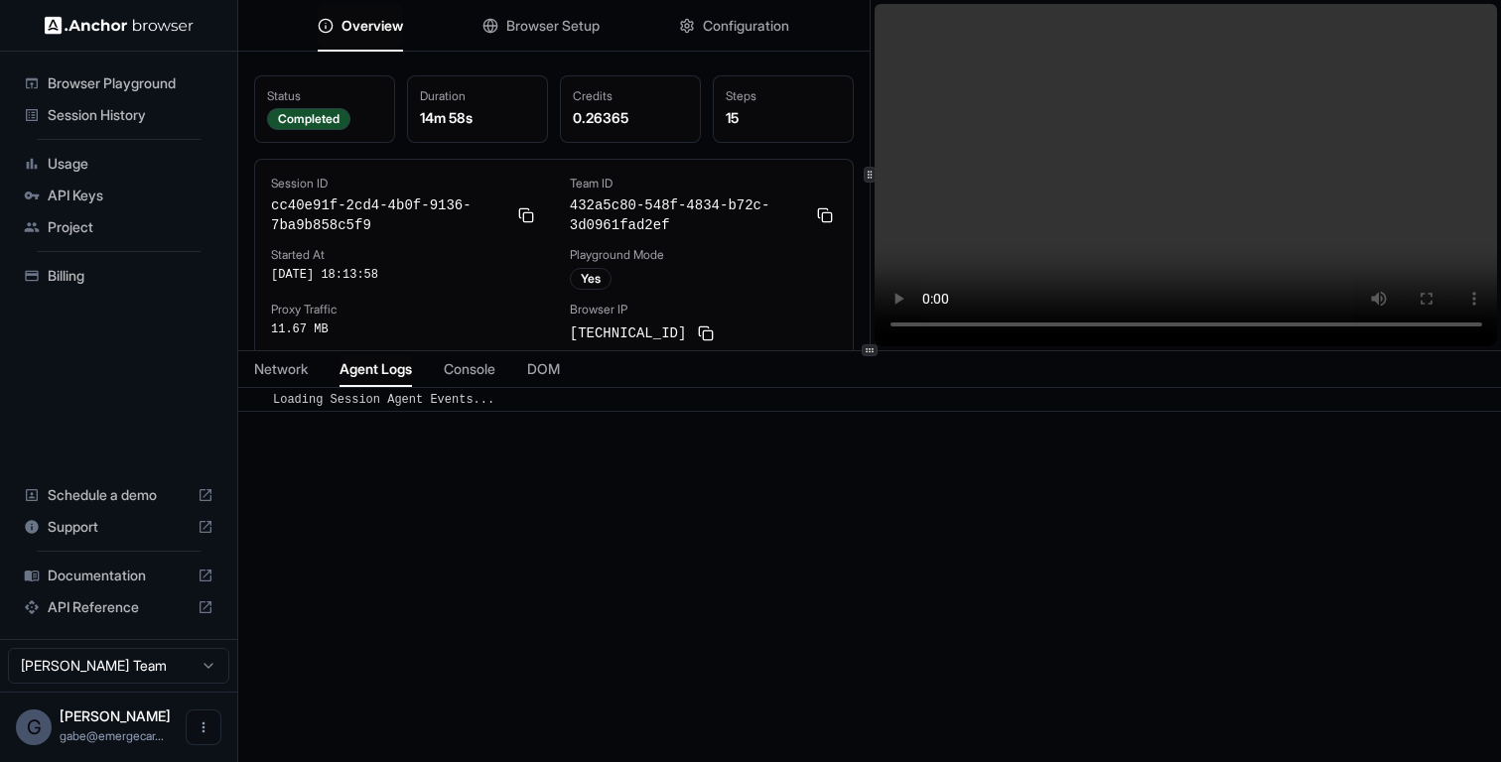
click at [355, 359] on span "Agent Logs" at bounding box center [375, 369] width 72 height 20
click at [696, 23] on button "Configuration" at bounding box center [734, 26] width 110 height 44
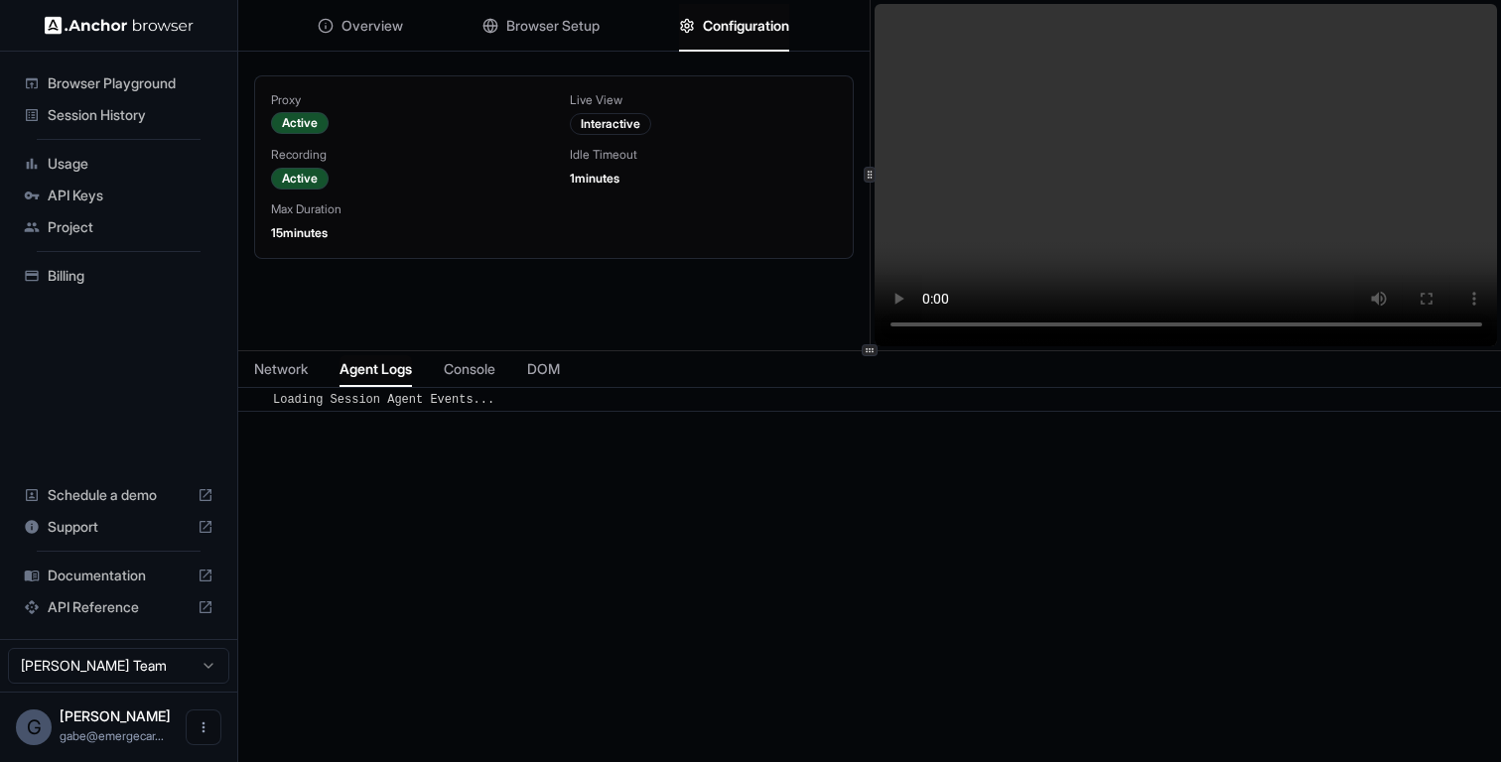
click at [636, 23] on div "Overview Browser Setup Configuration" at bounding box center [553, 26] width 631 height 52
click at [588, 23] on span "Browser Setup" at bounding box center [552, 26] width 93 height 20
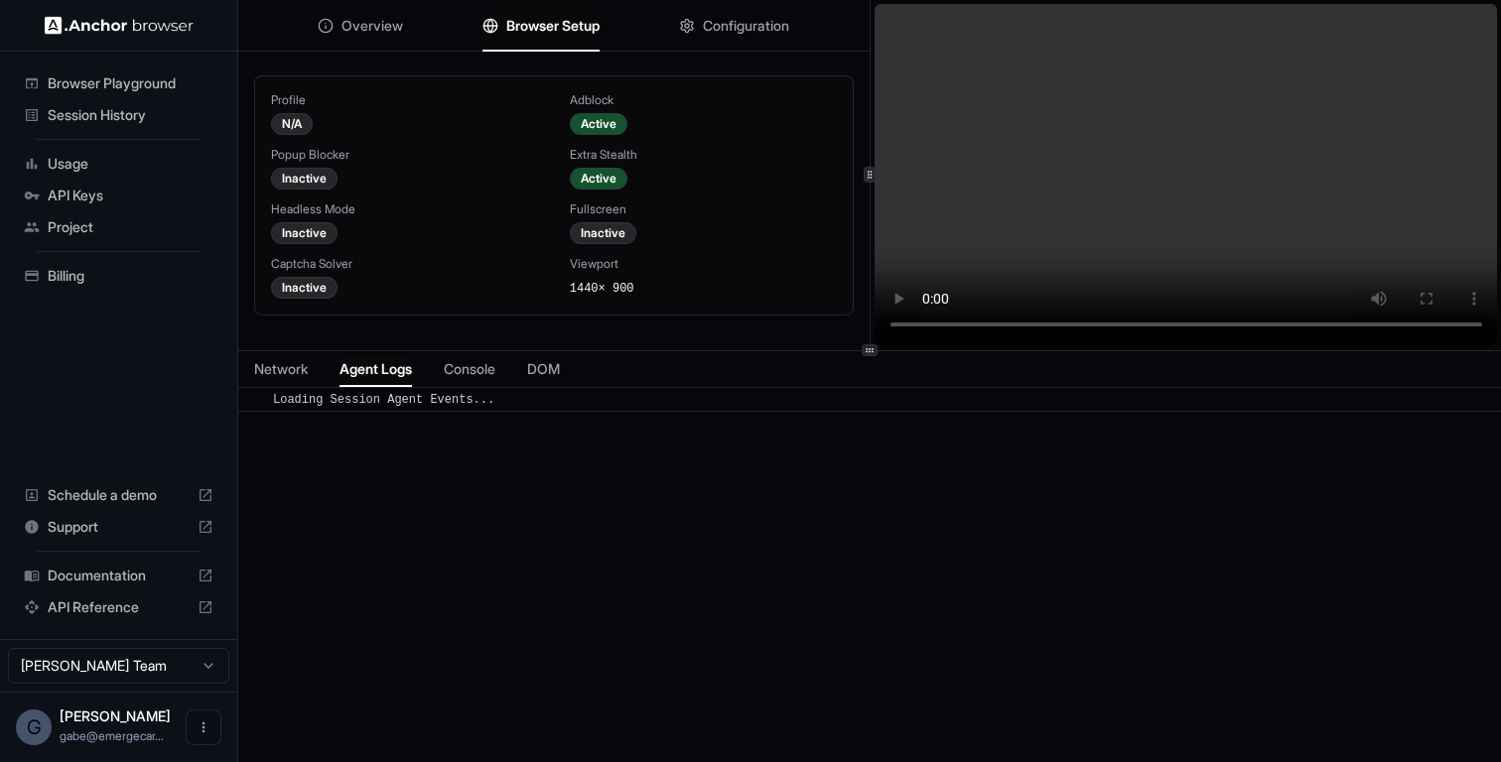
click at [408, 36] on div "Overview Browser Setup Configuration" at bounding box center [553, 26] width 631 height 52
click at [388, 25] on span "Overview" at bounding box center [372, 26] width 62 height 20
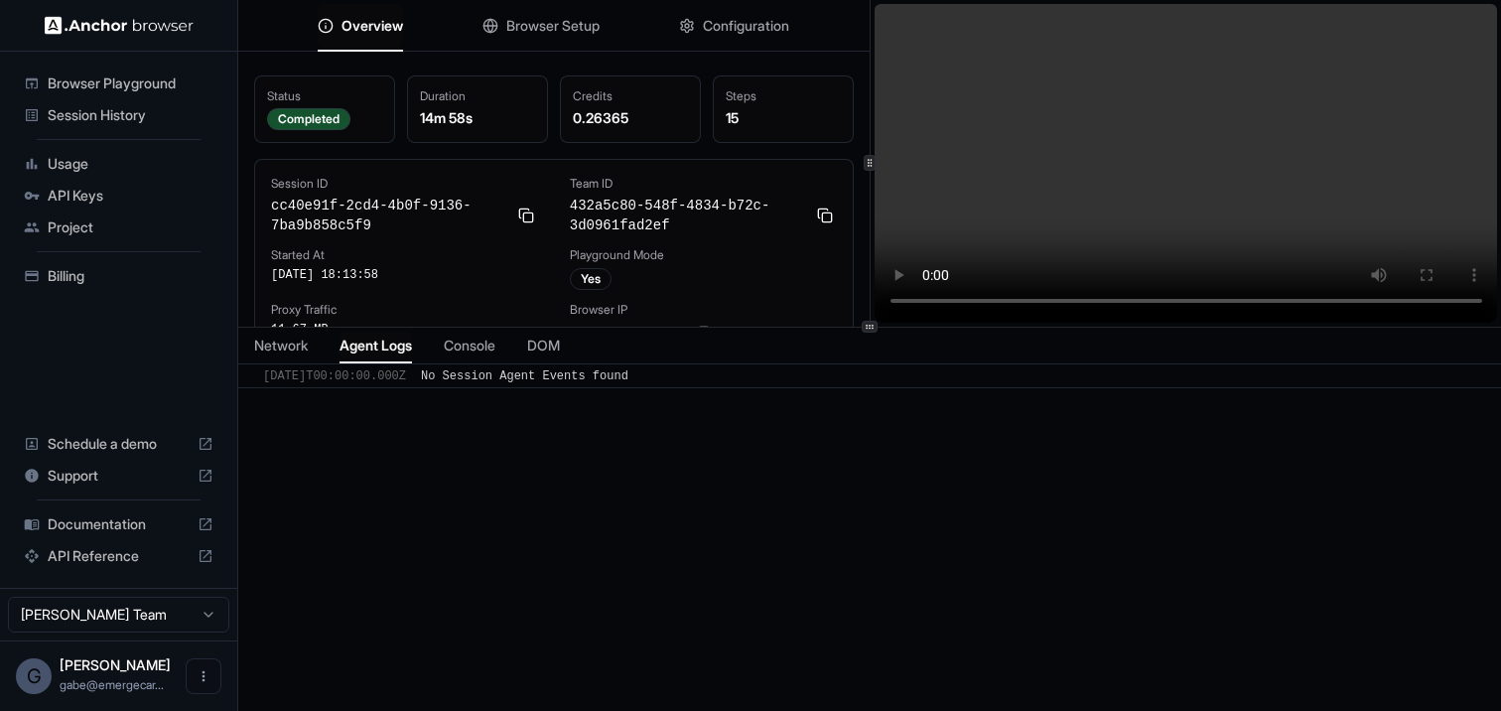
click at [486, 385] on div "​ 2021-01-01T00:00:00.000Z No Session Agent Events found" at bounding box center [869, 375] width 1262 height 25
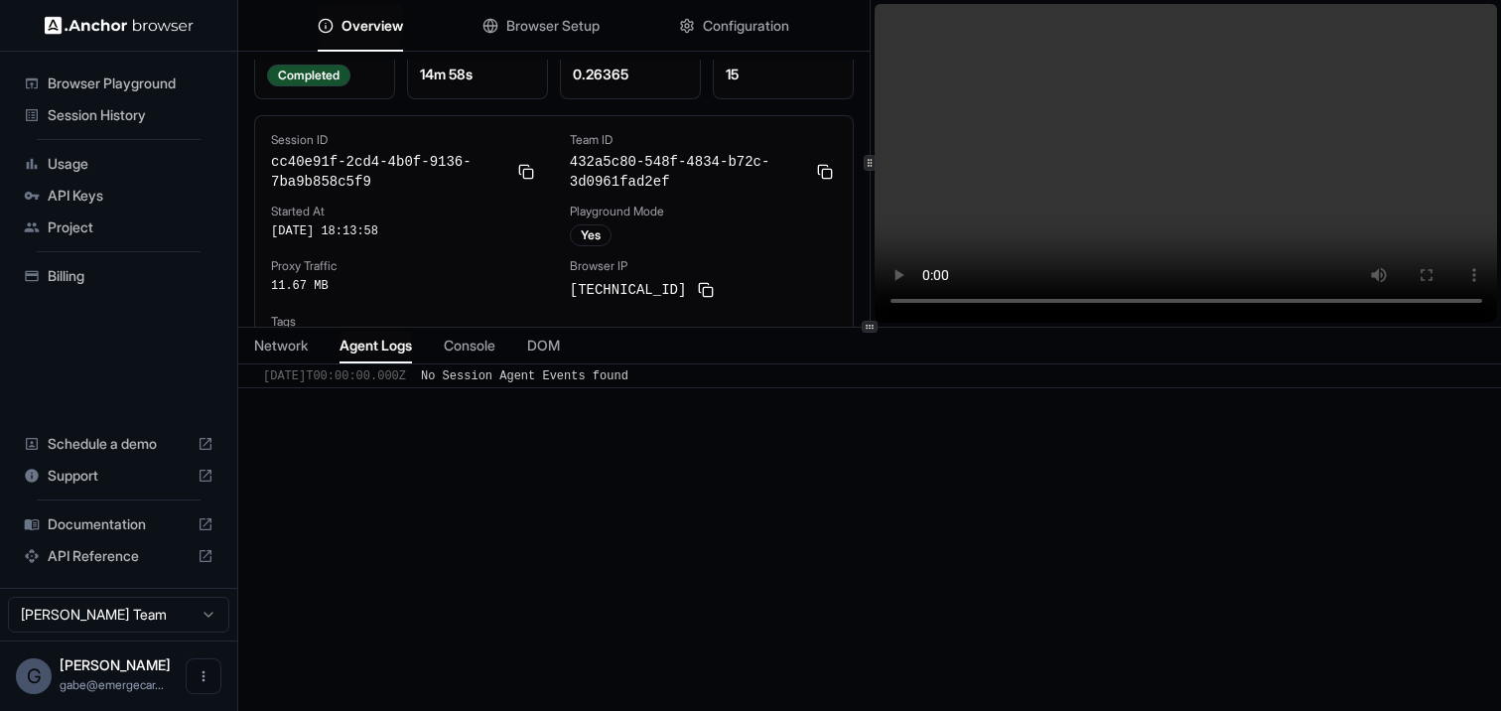
click at [604, 224] on div "Yes" at bounding box center [591, 235] width 42 height 22
click at [468, 248] on div "Session ID cc40e91f-2cd4-4b0f-9136-7ba9b858c5f9 Team ID 432a5c80-548f-4834-b72c…" at bounding box center [554, 243] width 566 height 222
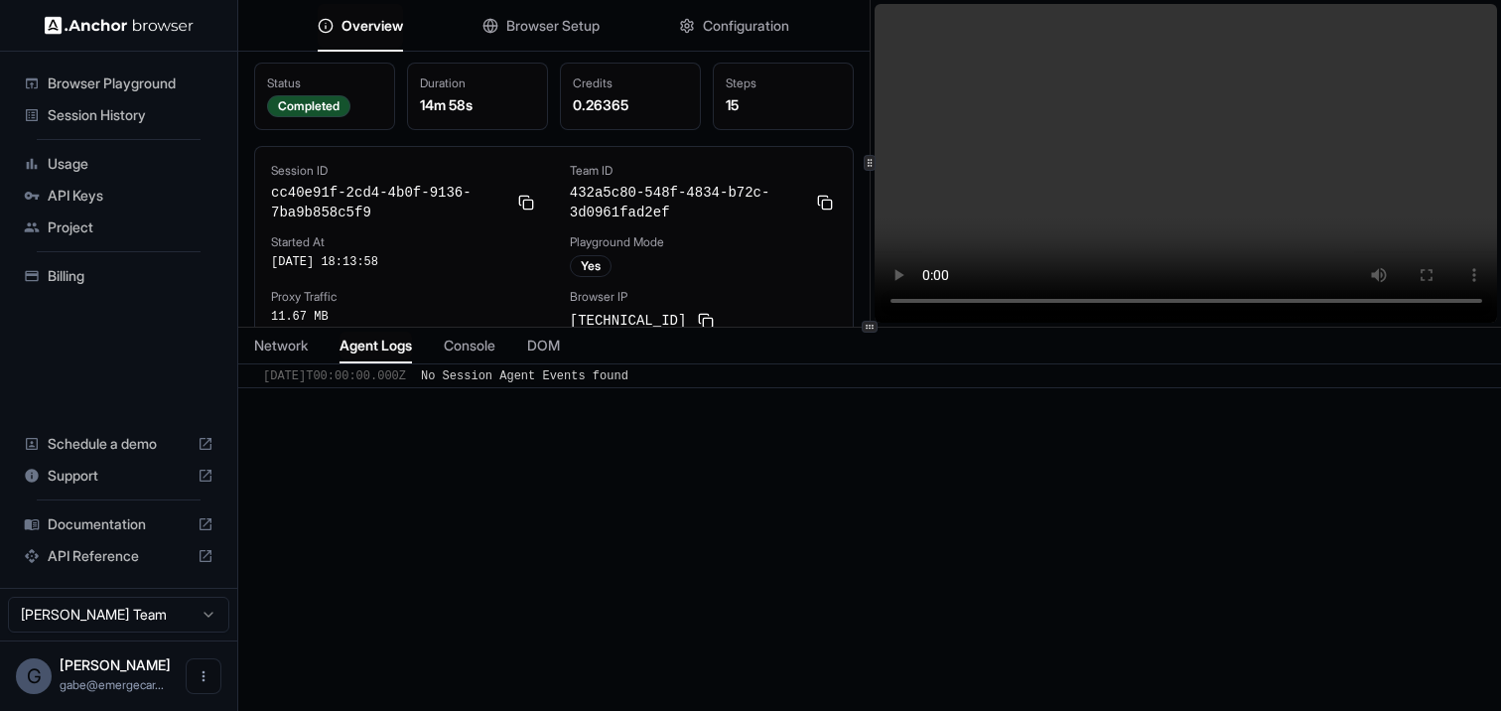
scroll to position [0, 0]
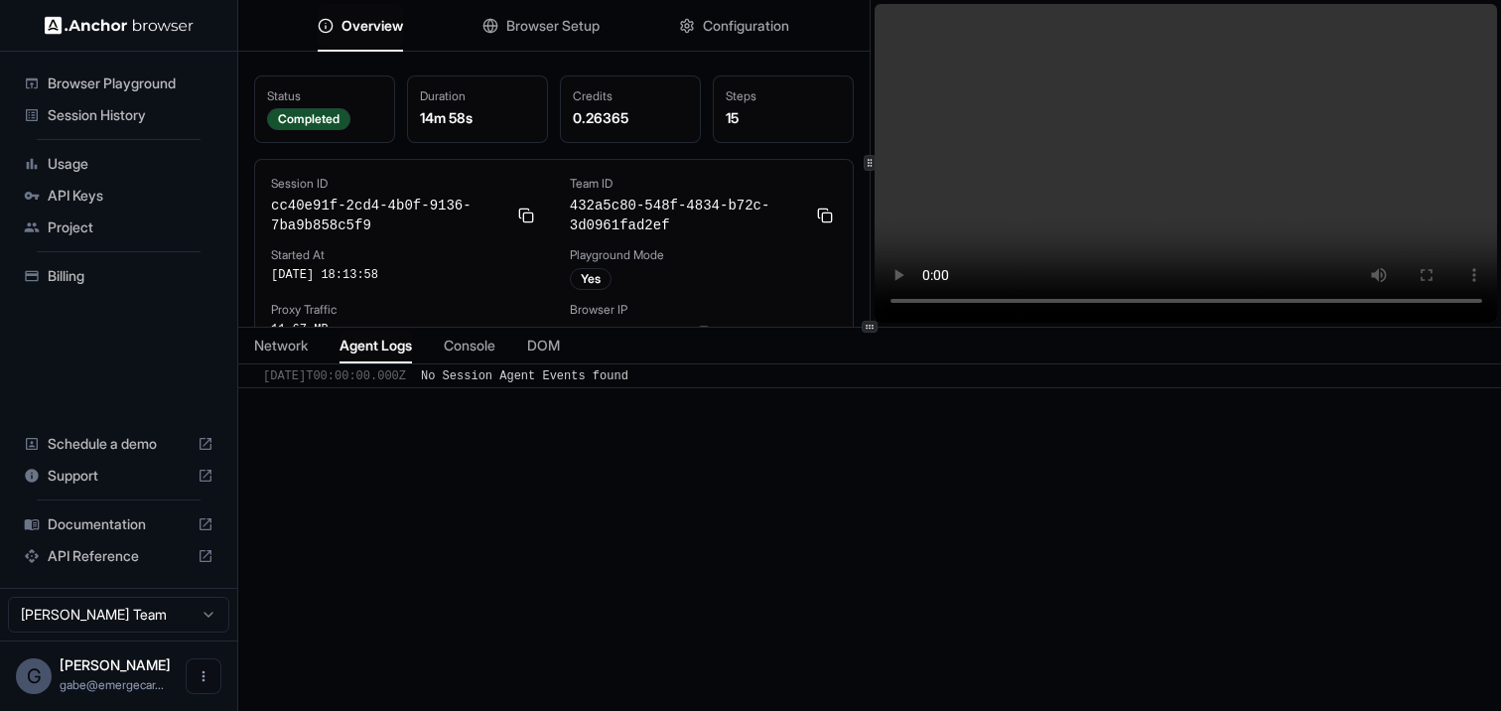
click at [617, 118] on div "0.26365" at bounding box center [630, 118] width 115 height 20
click at [484, 354] on span "Console" at bounding box center [470, 345] width 52 height 20
click at [547, 345] on span "DOM" at bounding box center [543, 345] width 33 height 20
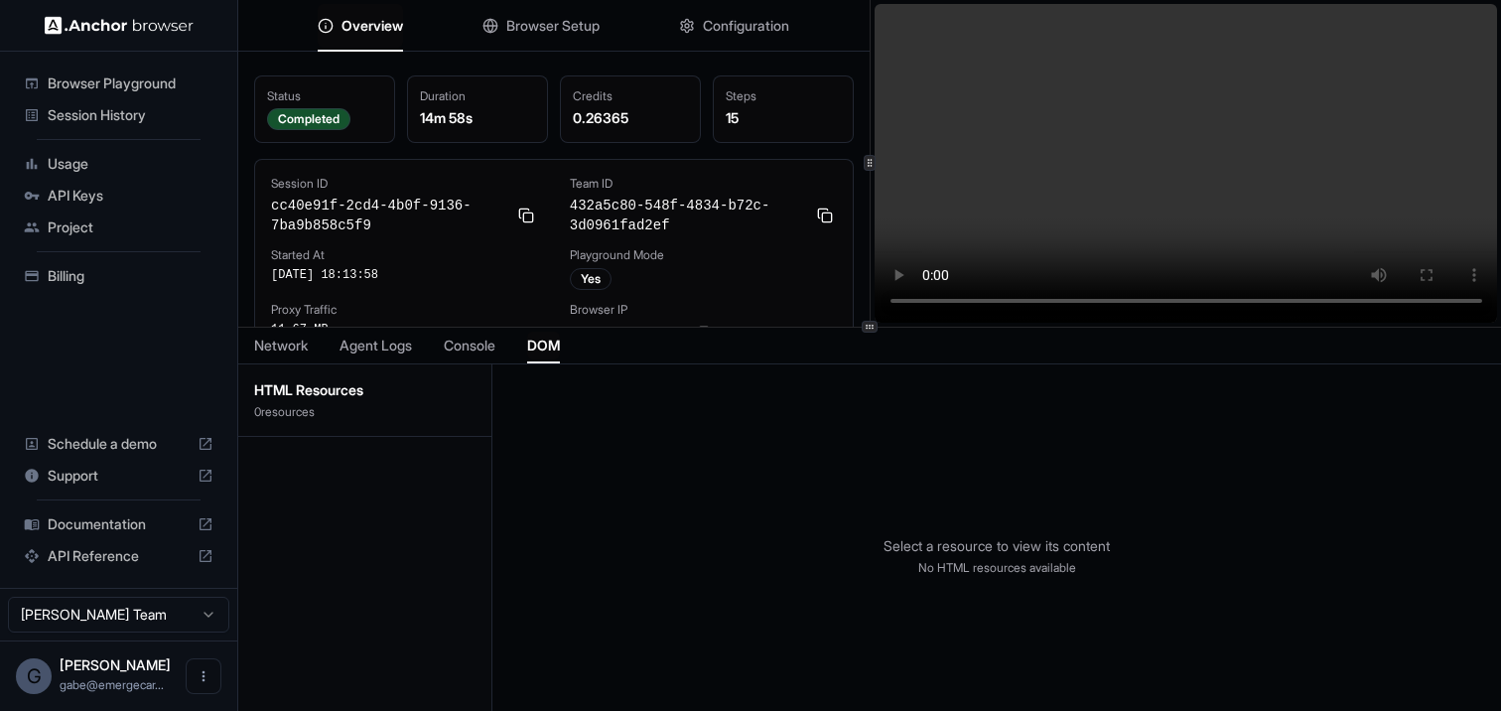
click at [285, 341] on span "Network" at bounding box center [281, 345] width 54 height 20
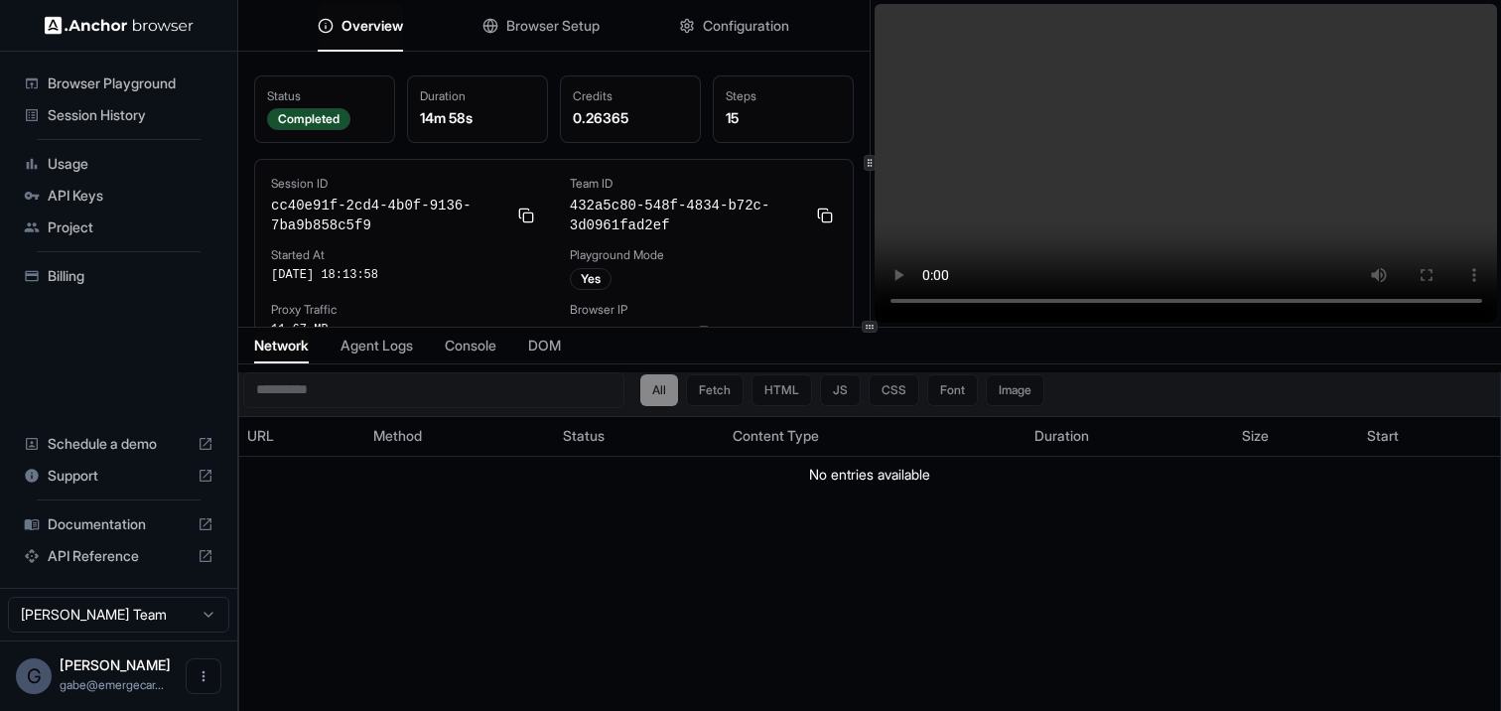
click at [715, 388] on div "All Fetch HTML JS CSS Font Image" at bounding box center [842, 390] width 404 height 32
click at [767, 400] on div "All Fetch HTML JS CSS Font Image" at bounding box center [842, 390] width 404 height 32
click at [800, 400] on div "All Fetch HTML JS CSS Font Image" at bounding box center [842, 390] width 404 height 32
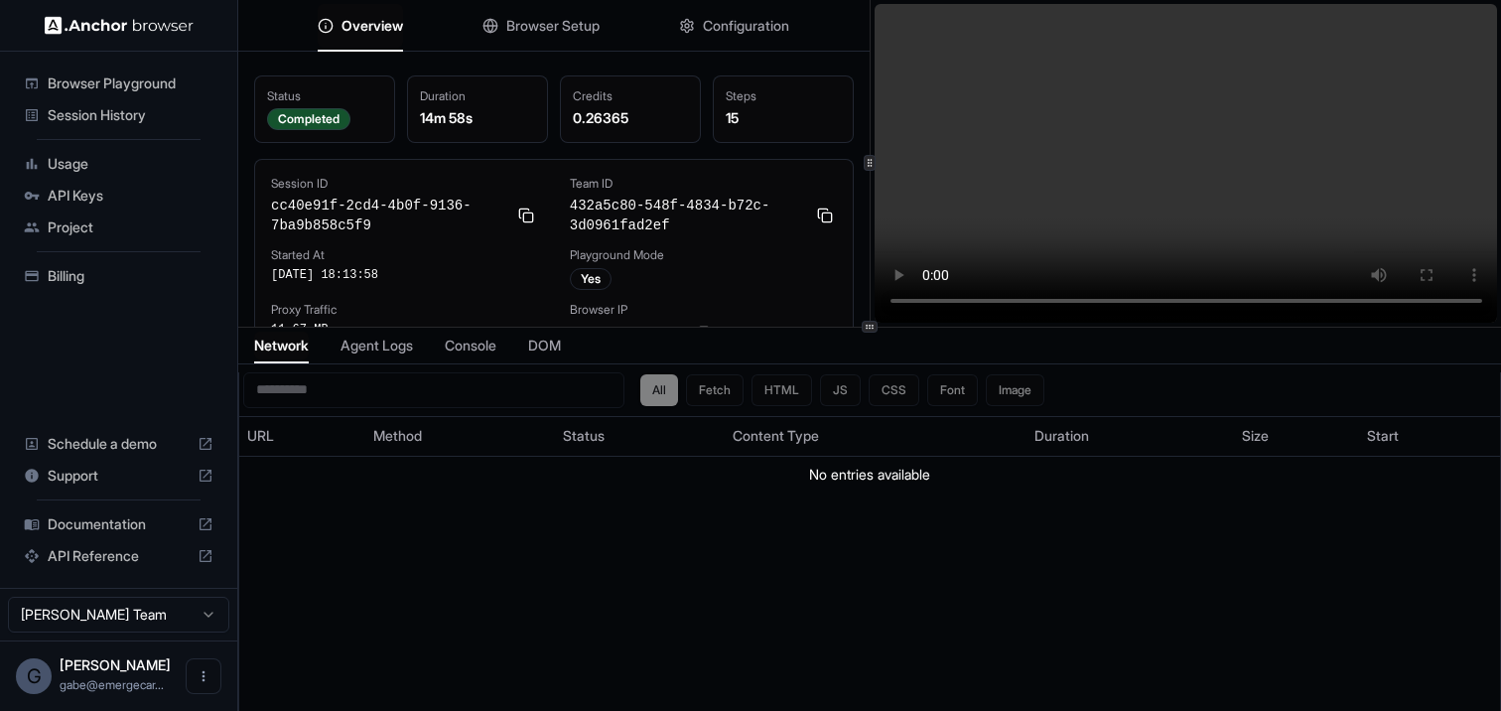
click at [726, 116] on div "15" at bounding box center [783, 118] width 115 height 20
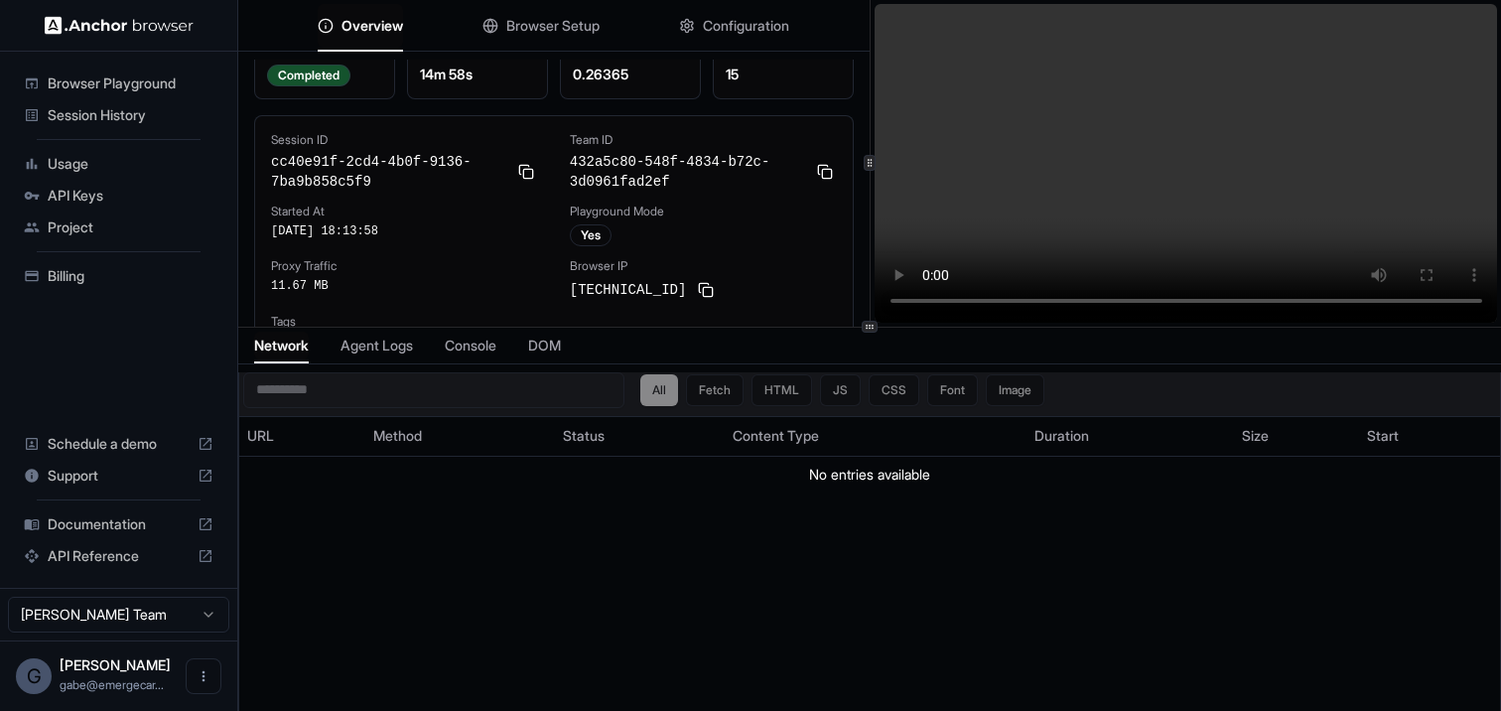
click at [712, 394] on div "All Fetch HTML JS CSS Font Image" at bounding box center [842, 390] width 404 height 32
click at [710, 394] on div "All Fetch HTML JS CSS Font Image" at bounding box center [842, 390] width 404 height 32
click at [789, 394] on div "All Fetch HTML JS CSS Font Image" at bounding box center [842, 390] width 404 height 32
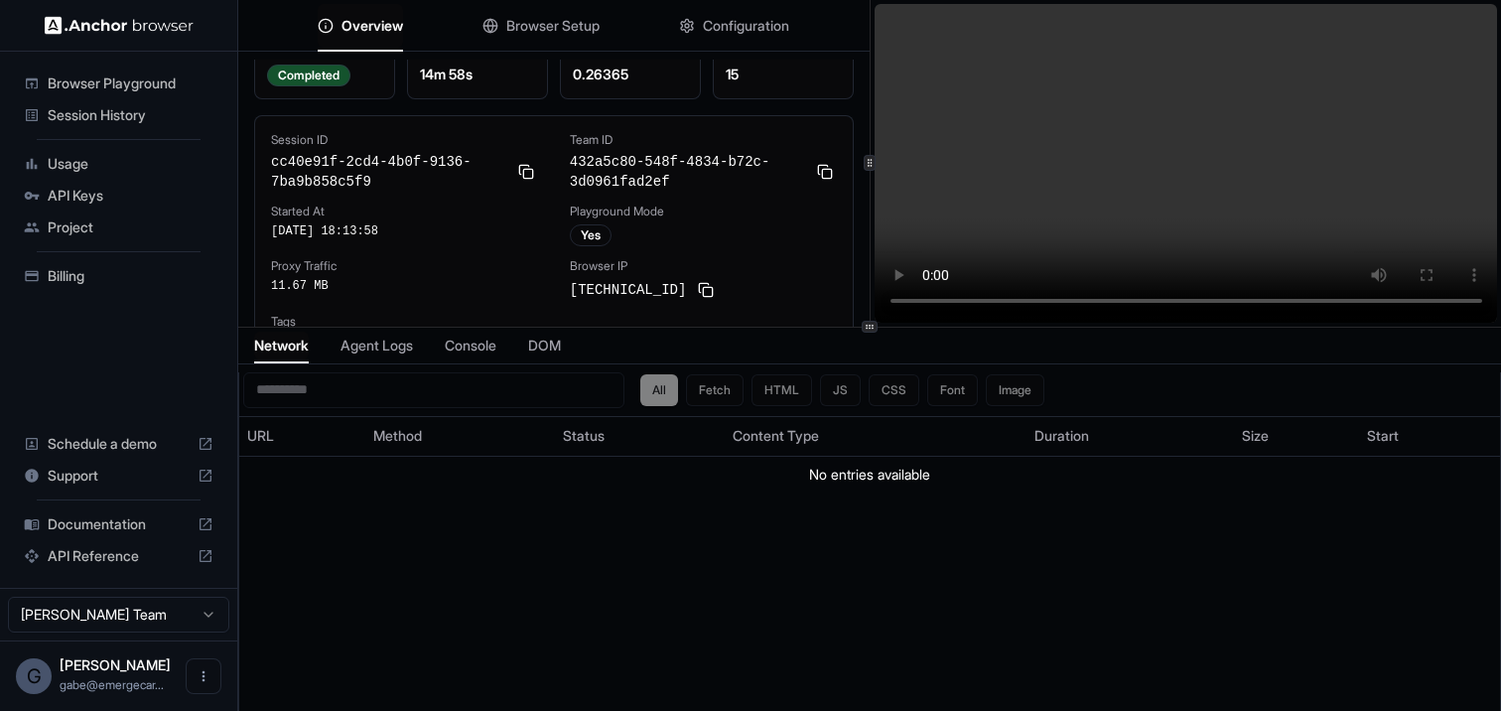
click at [434, 341] on div "Network Agent Logs Console DOM" at bounding box center [869, 346] width 1262 height 37
click at [403, 341] on span "Agent Logs" at bounding box center [376, 345] width 72 height 20
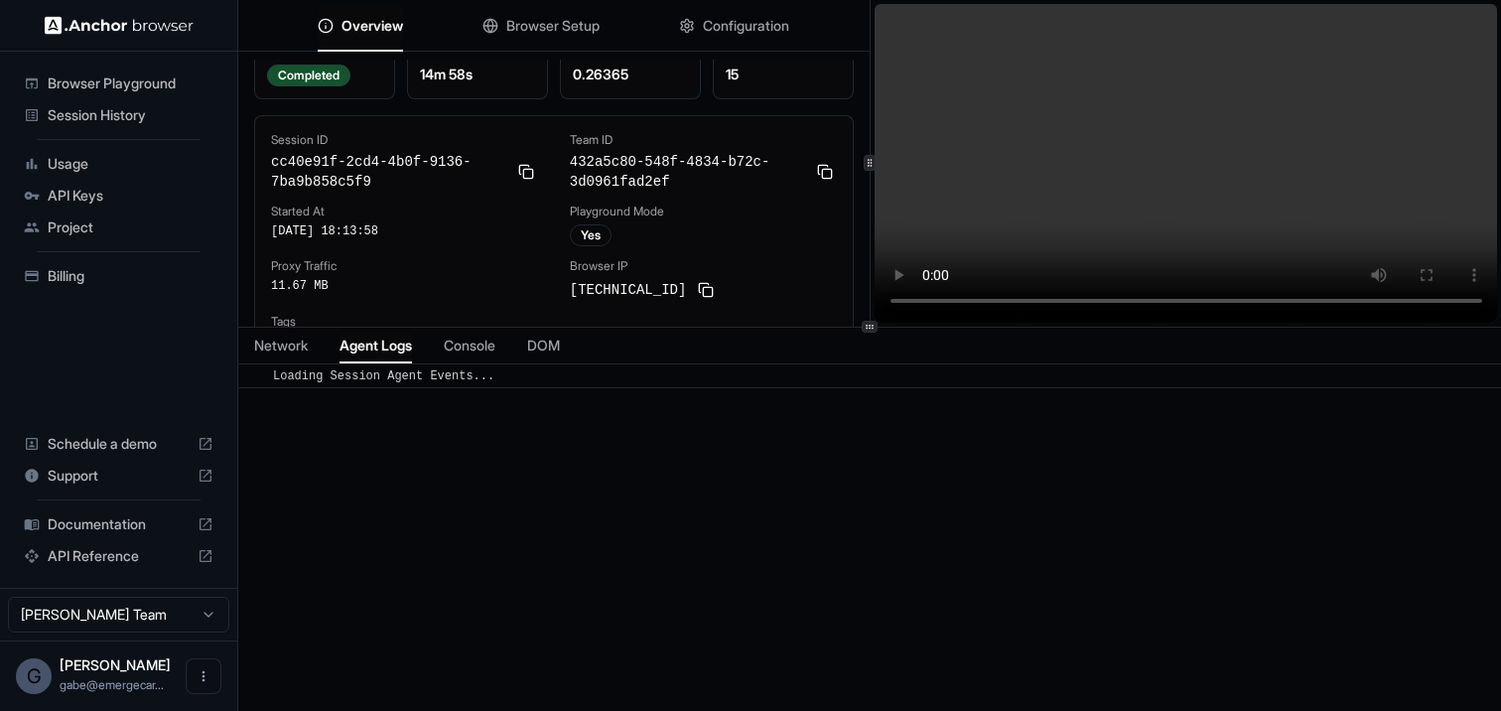
click at [505, 348] on div "Network Agent Logs Console DOM" at bounding box center [869, 346] width 1262 height 37
click at [495, 348] on span "Console" at bounding box center [470, 345] width 52 height 20
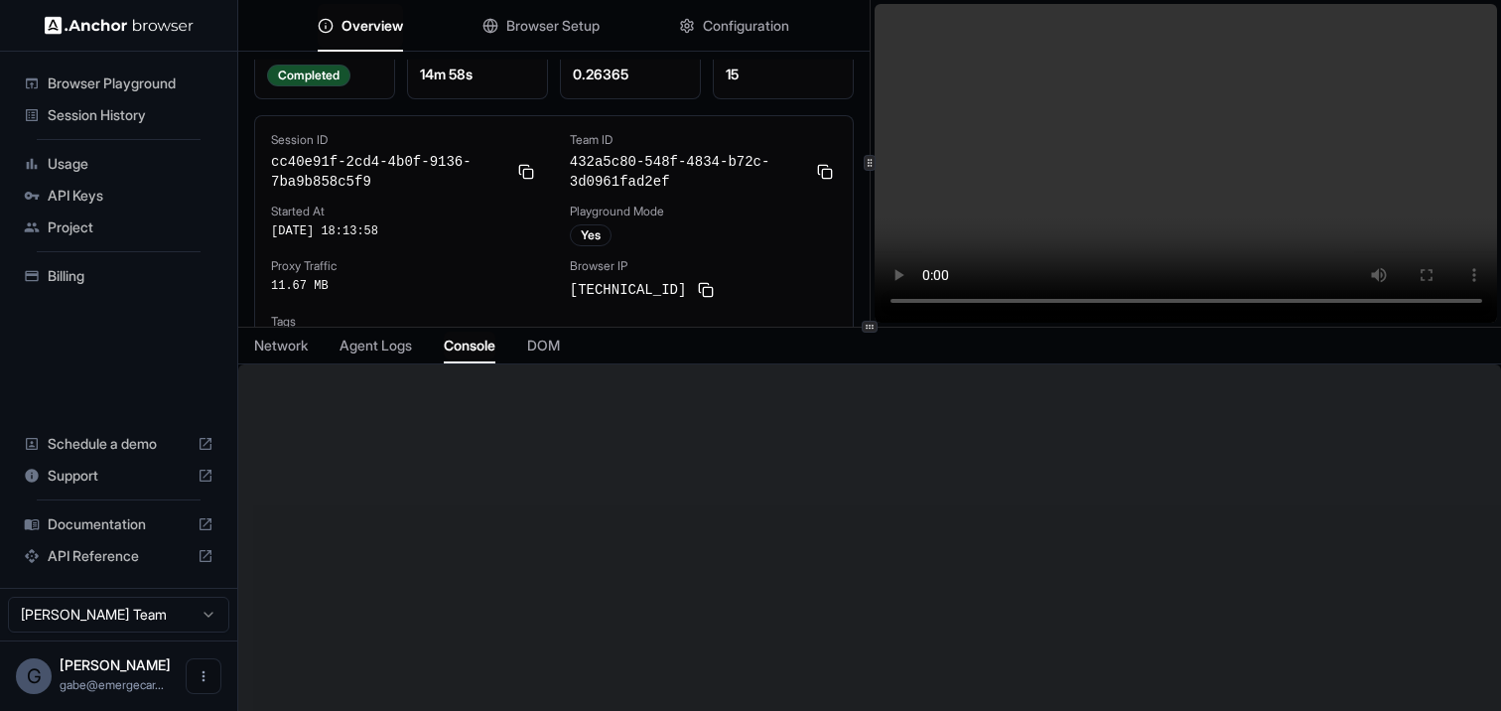
click at [598, 349] on div "Network Agent Logs Console DOM" at bounding box center [869, 346] width 1262 height 37
click at [559, 349] on span "DOM" at bounding box center [543, 345] width 33 height 20
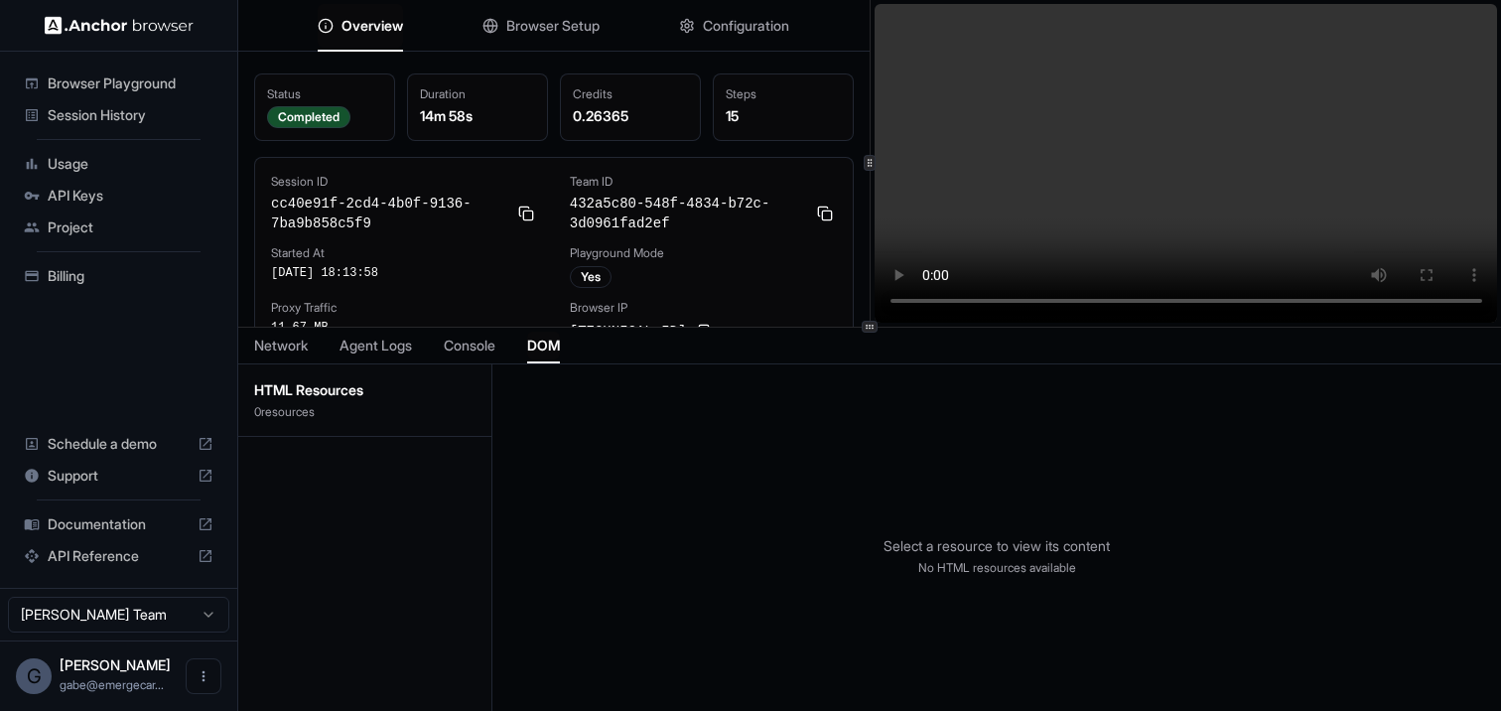
scroll to position [0, 0]
click at [567, 32] on span "Browser Setup" at bounding box center [552, 26] width 93 height 20
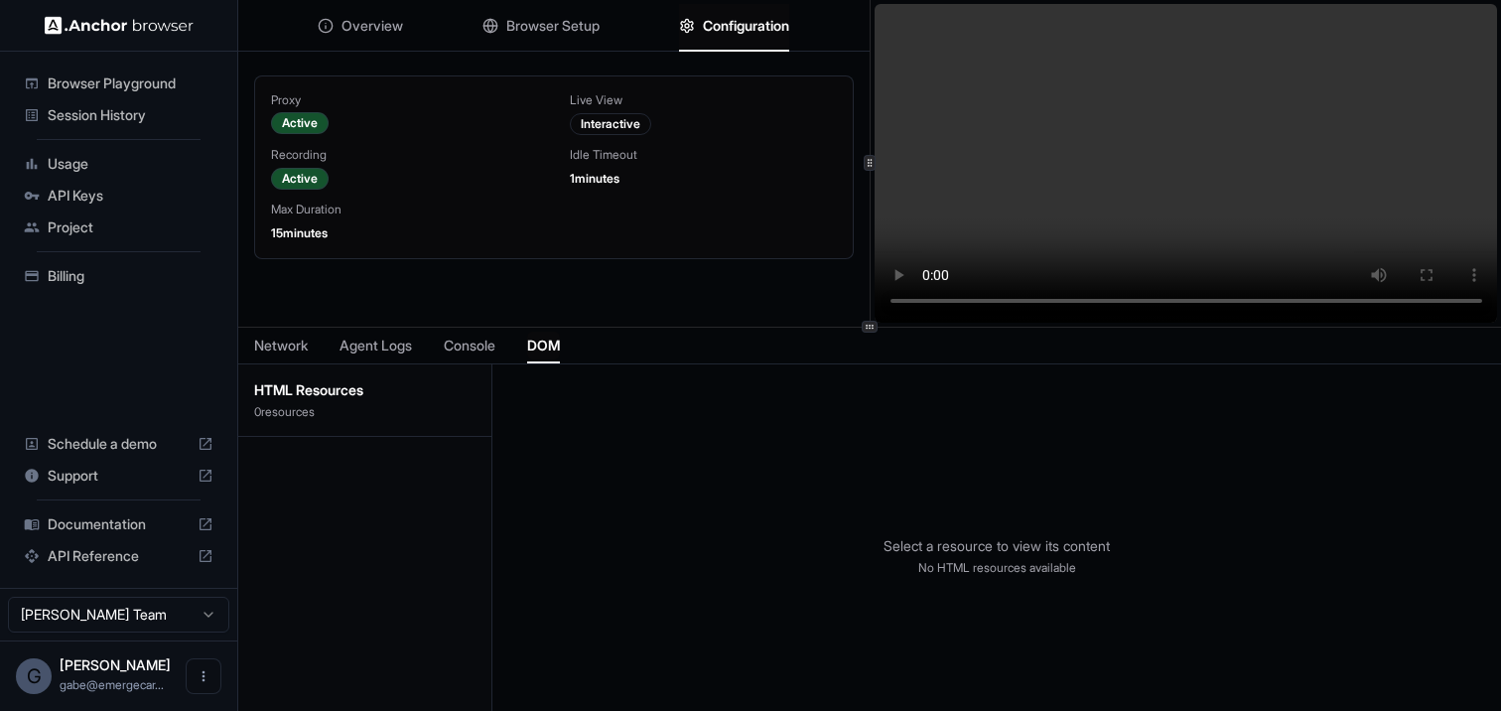
click at [710, 34] on span "Configuration" at bounding box center [746, 26] width 86 height 20
click at [99, 163] on span "Usage" at bounding box center [131, 164] width 166 height 20
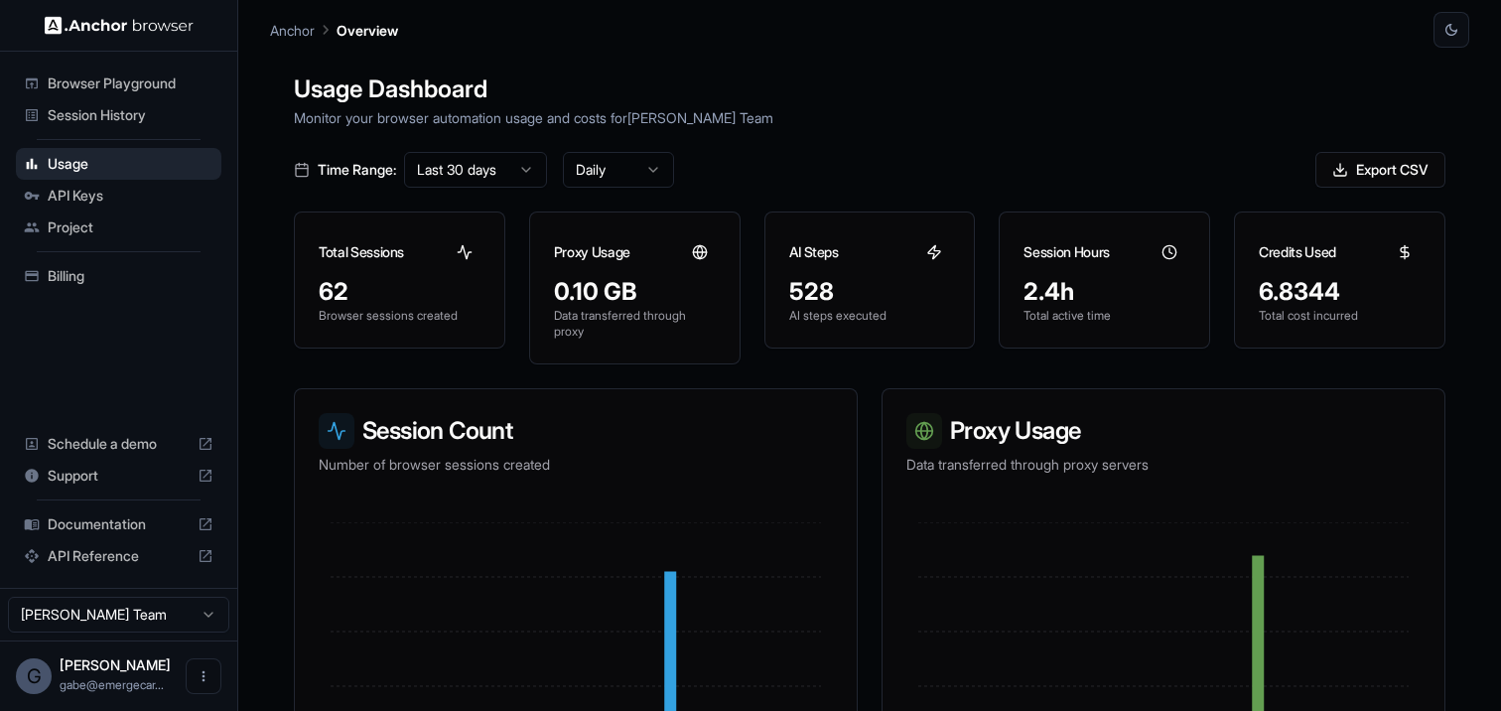
click at [182, 205] on div "API Keys" at bounding box center [118, 196] width 205 height 32
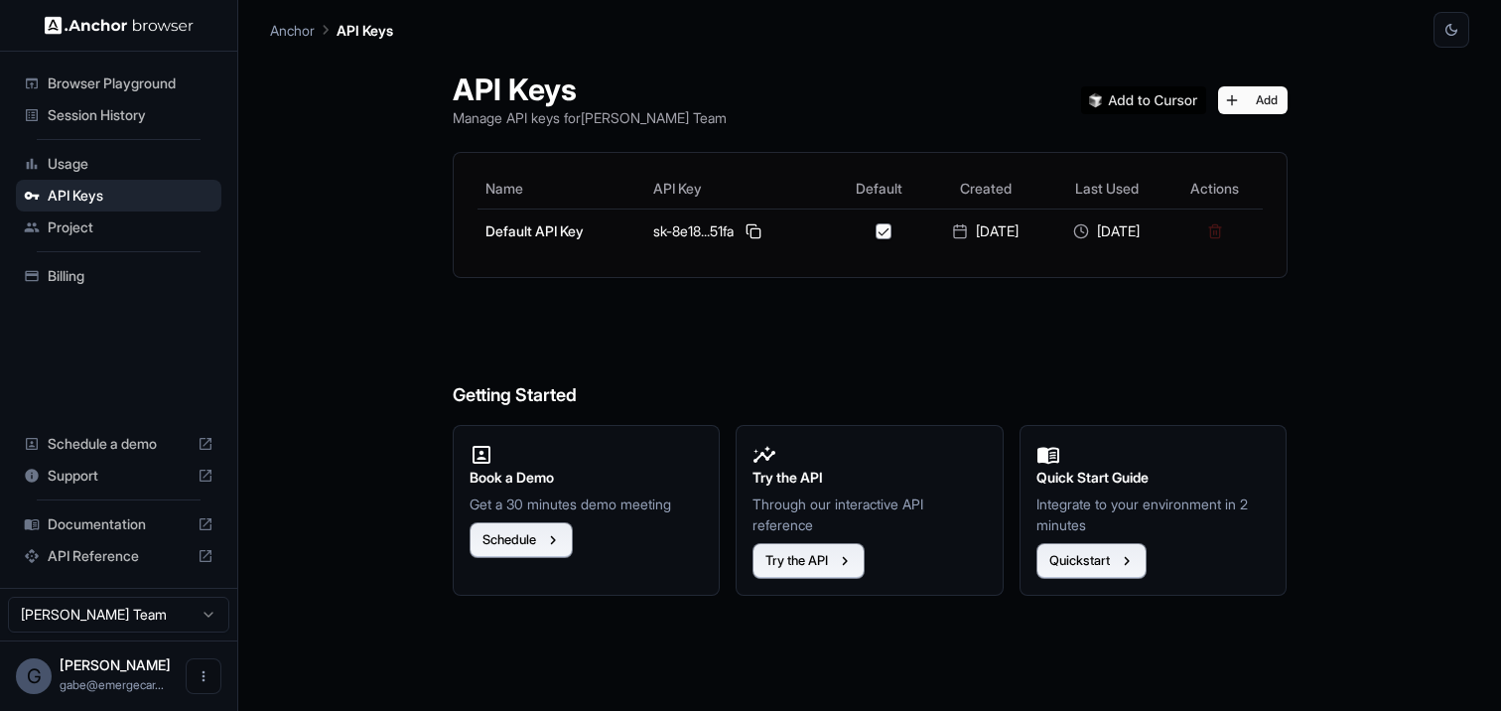
click at [182, 229] on span "Project" at bounding box center [131, 227] width 166 height 20
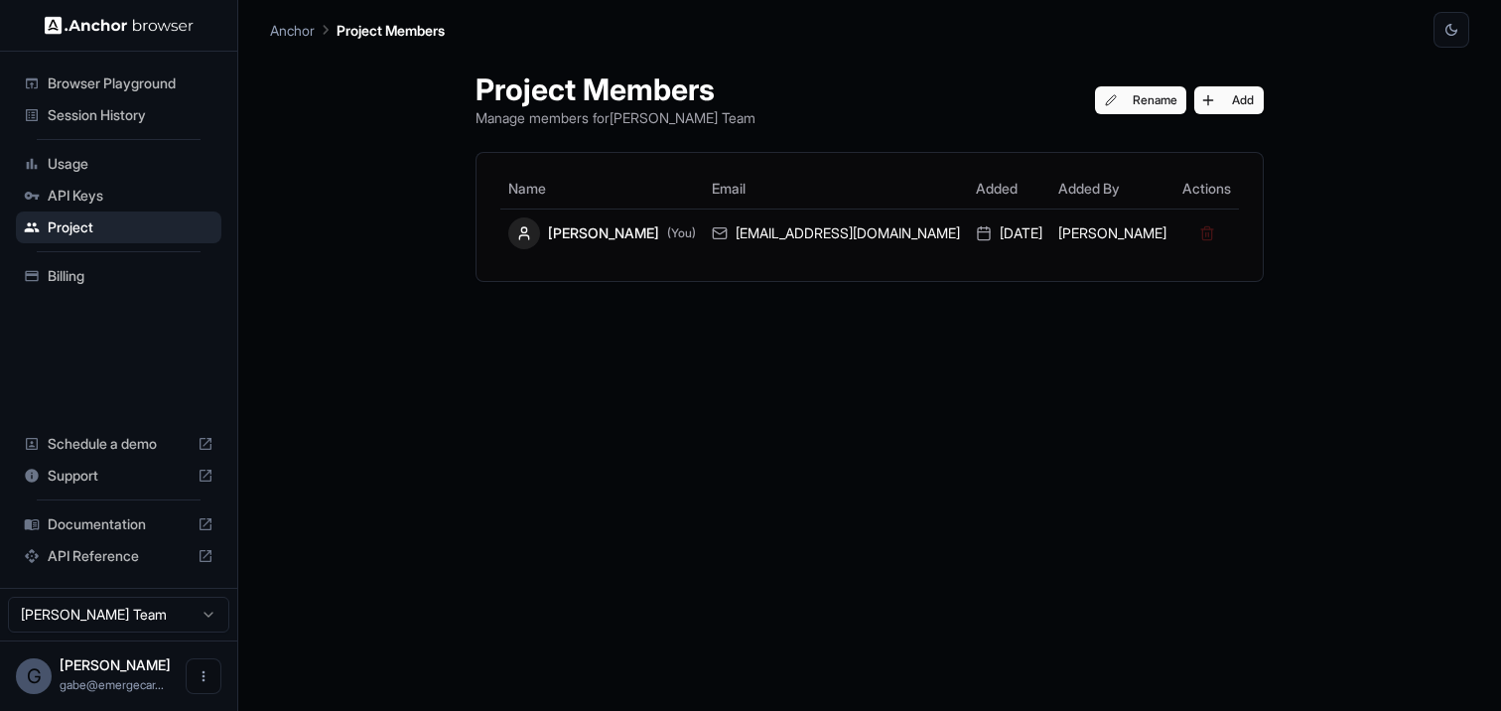
click at [142, 202] on span "API Keys" at bounding box center [131, 196] width 166 height 20
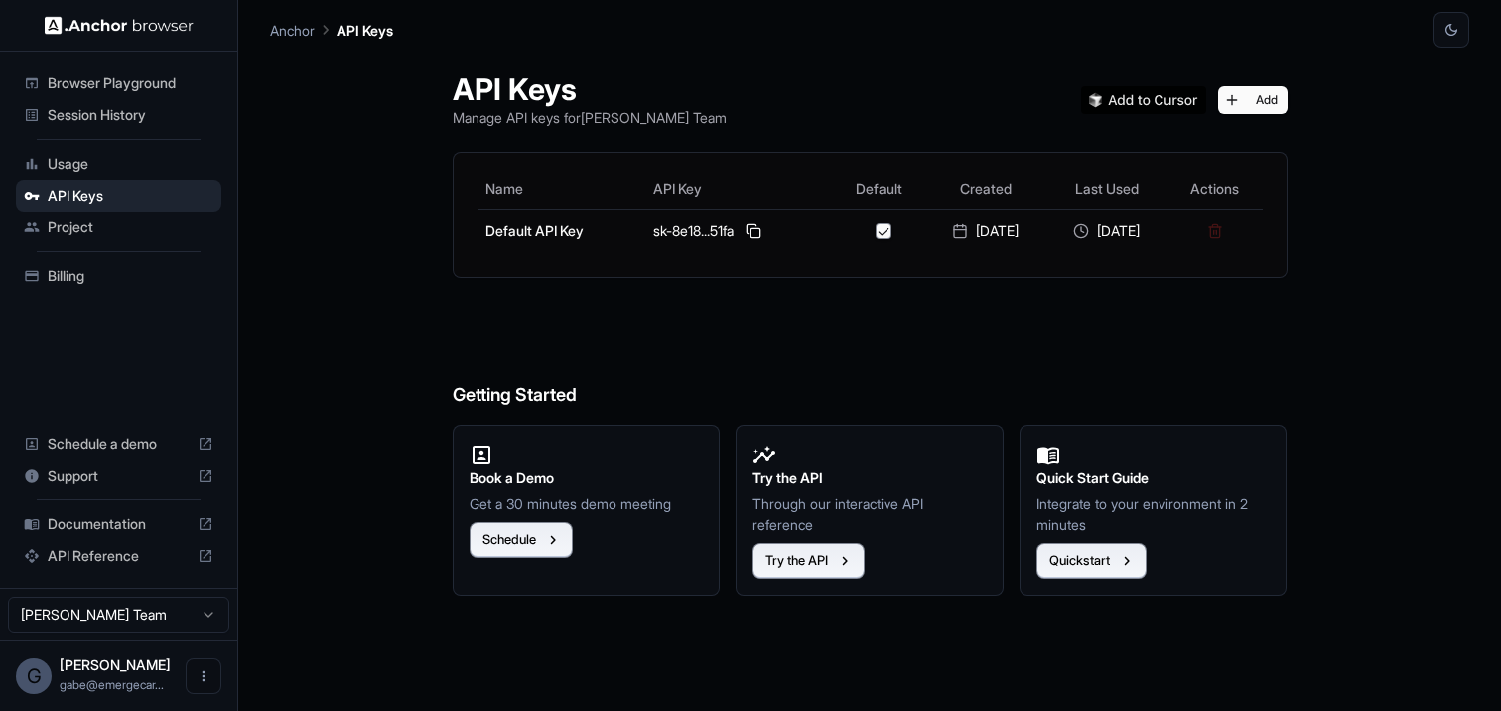
click at [127, 86] on span "Browser Playground" at bounding box center [131, 83] width 166 height 20
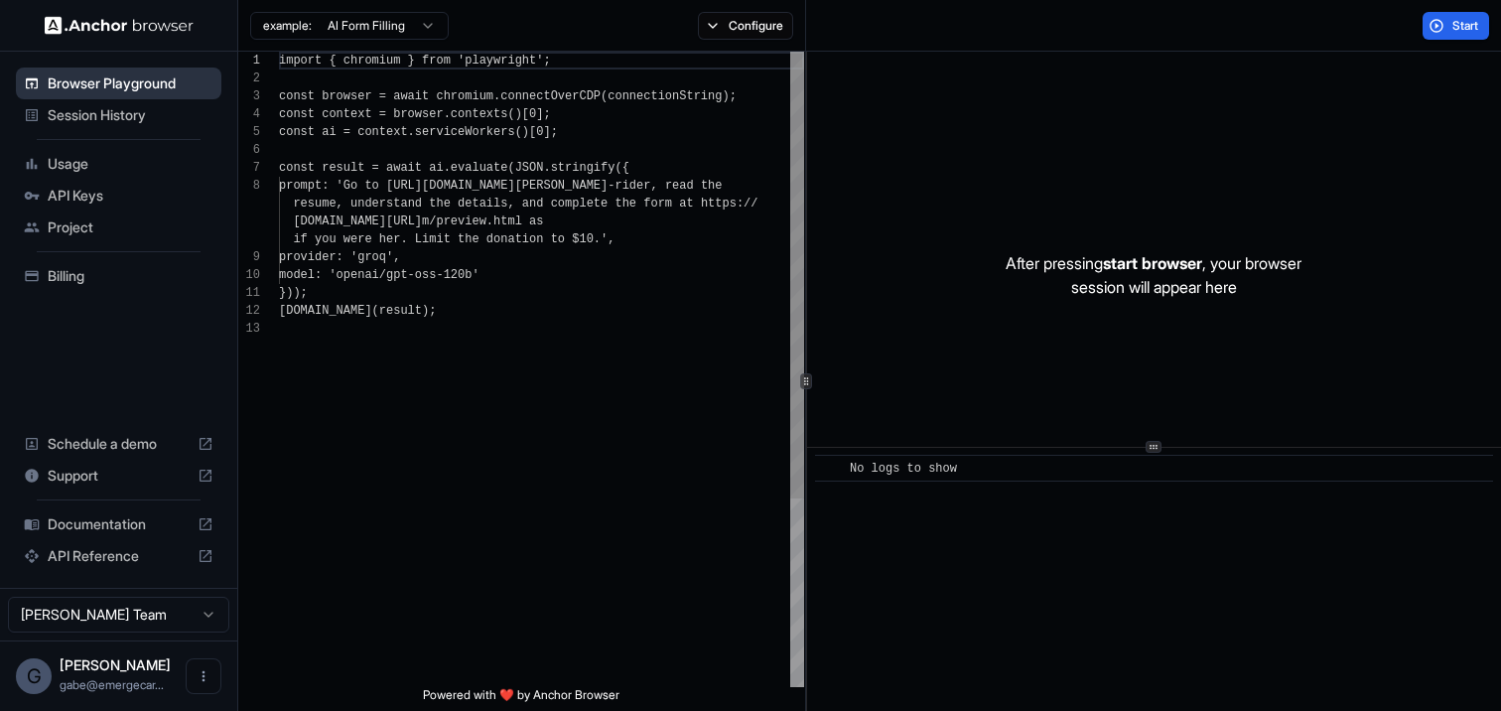
scroll to position [125, 0]
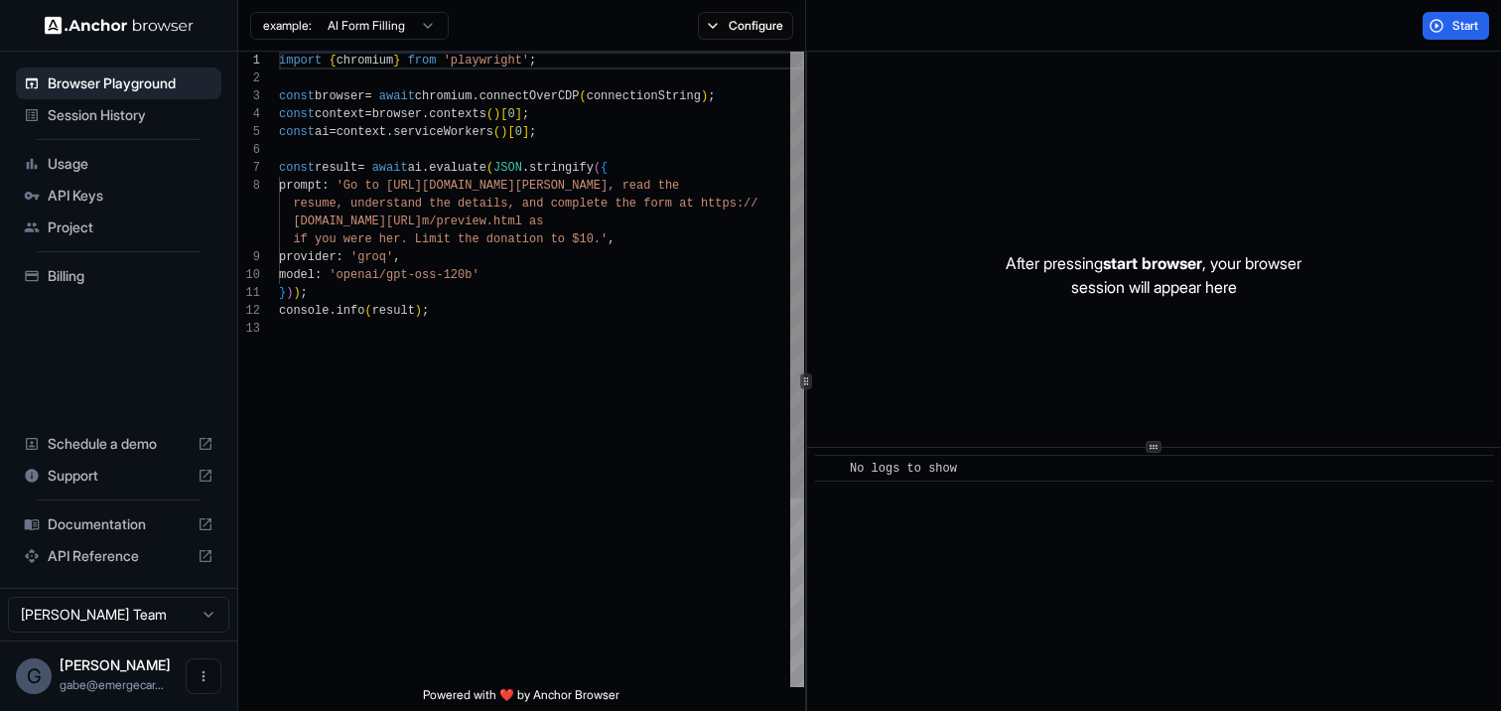
click at [122, 119] on span "Session History" at bounding box center [131, 115] width 166 height 20
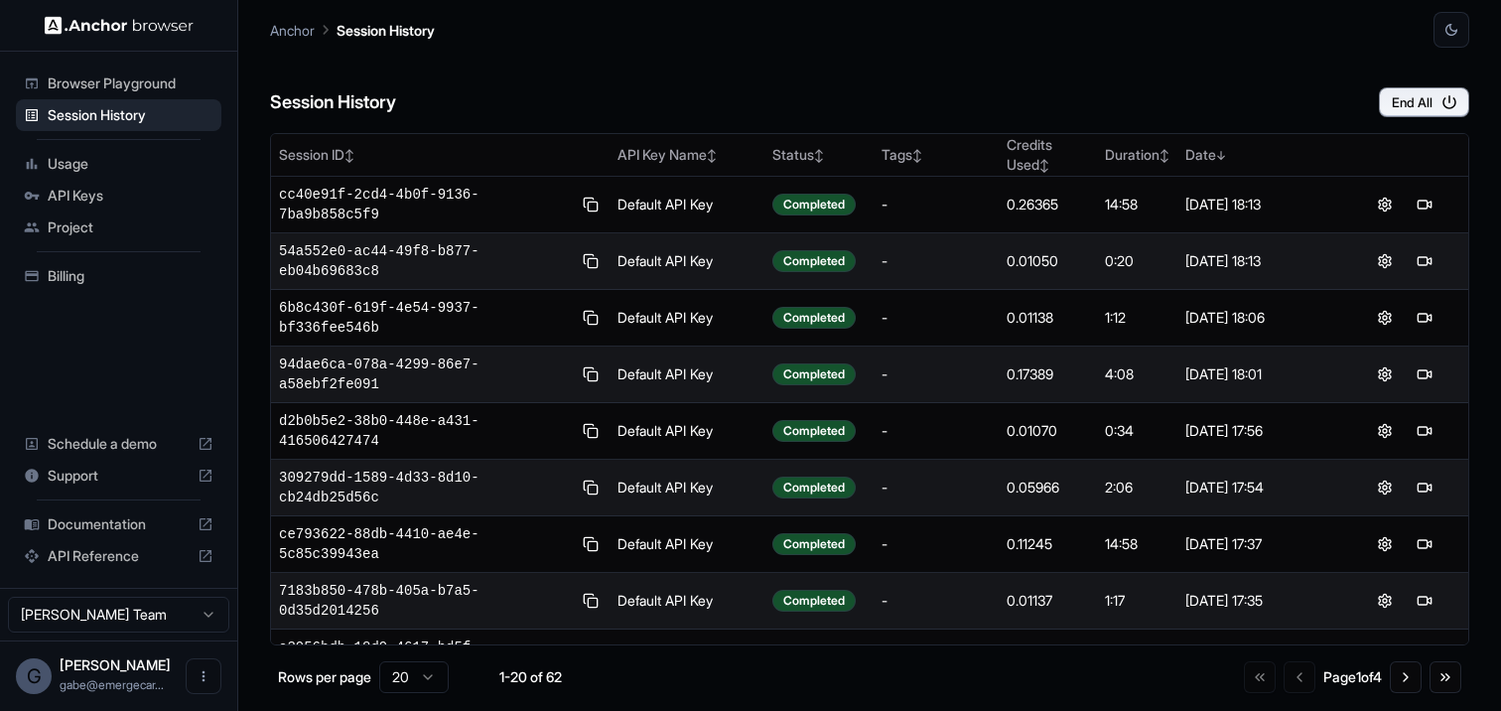
click at [175, 84] on span "Browser Playground" at bounding box center [131, 83] width 166 height 20
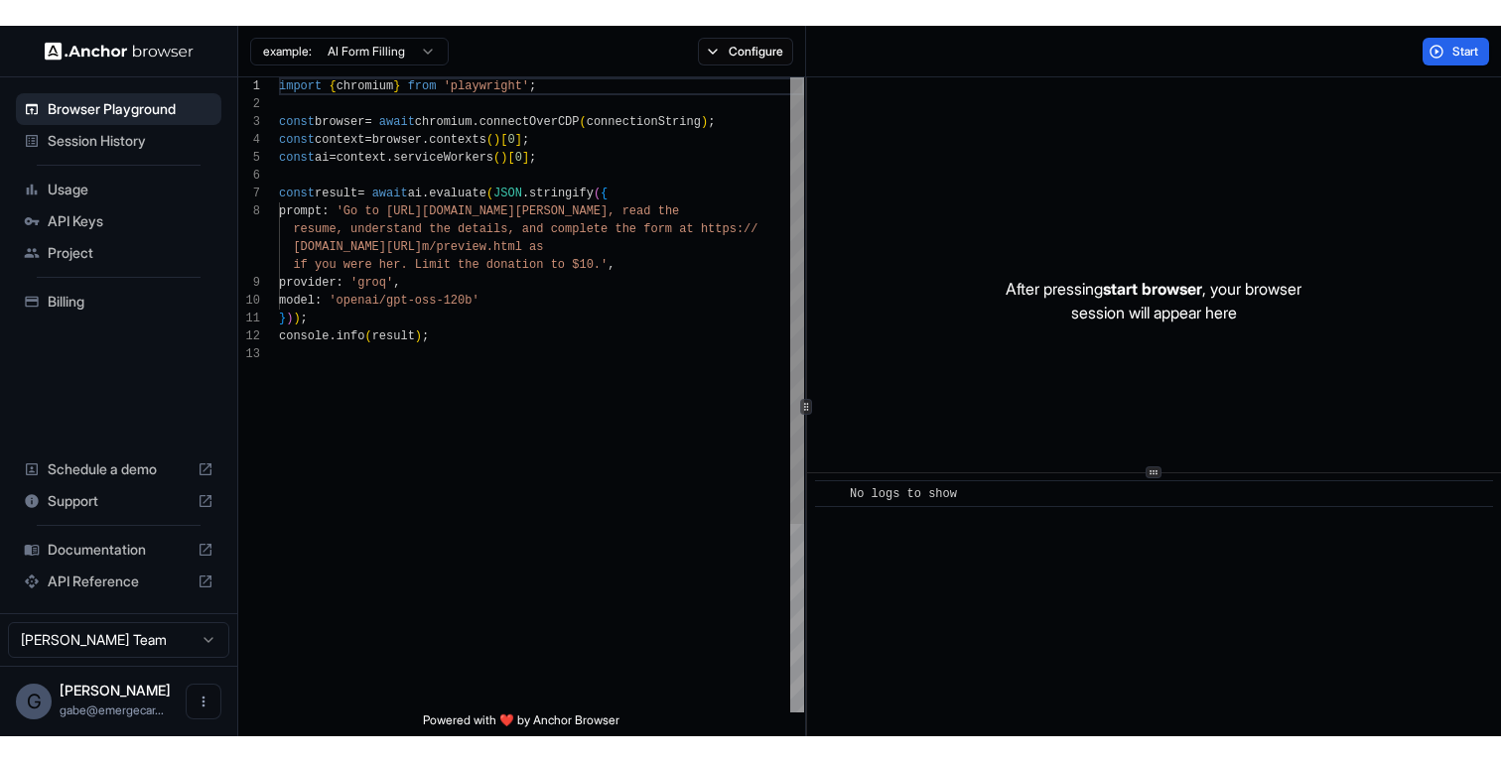
scroll to position [125, 0]
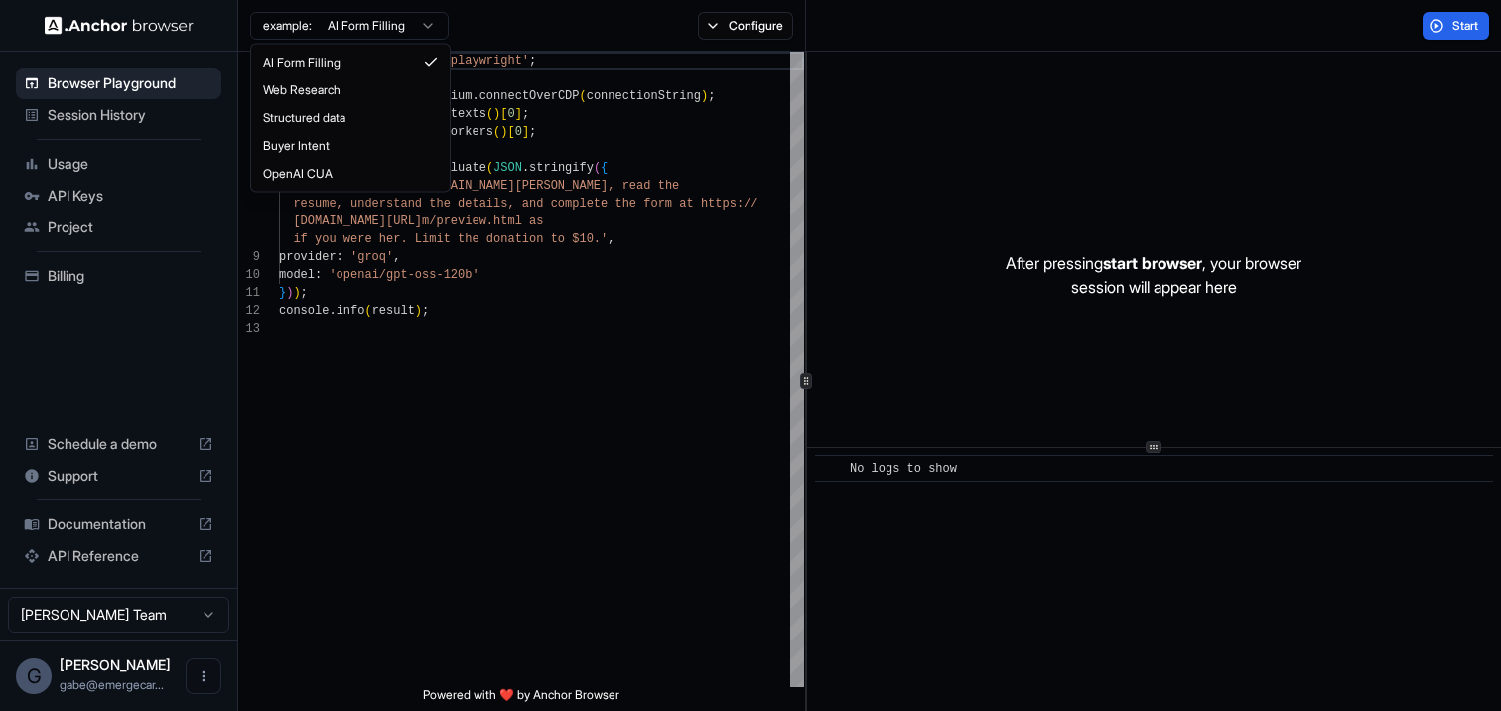
click at [408, 14] on html "Browser Playground Session History Usage API Keys Project Billing Schedule a de…" at bounding box center [750, 355] width 1501 height 711
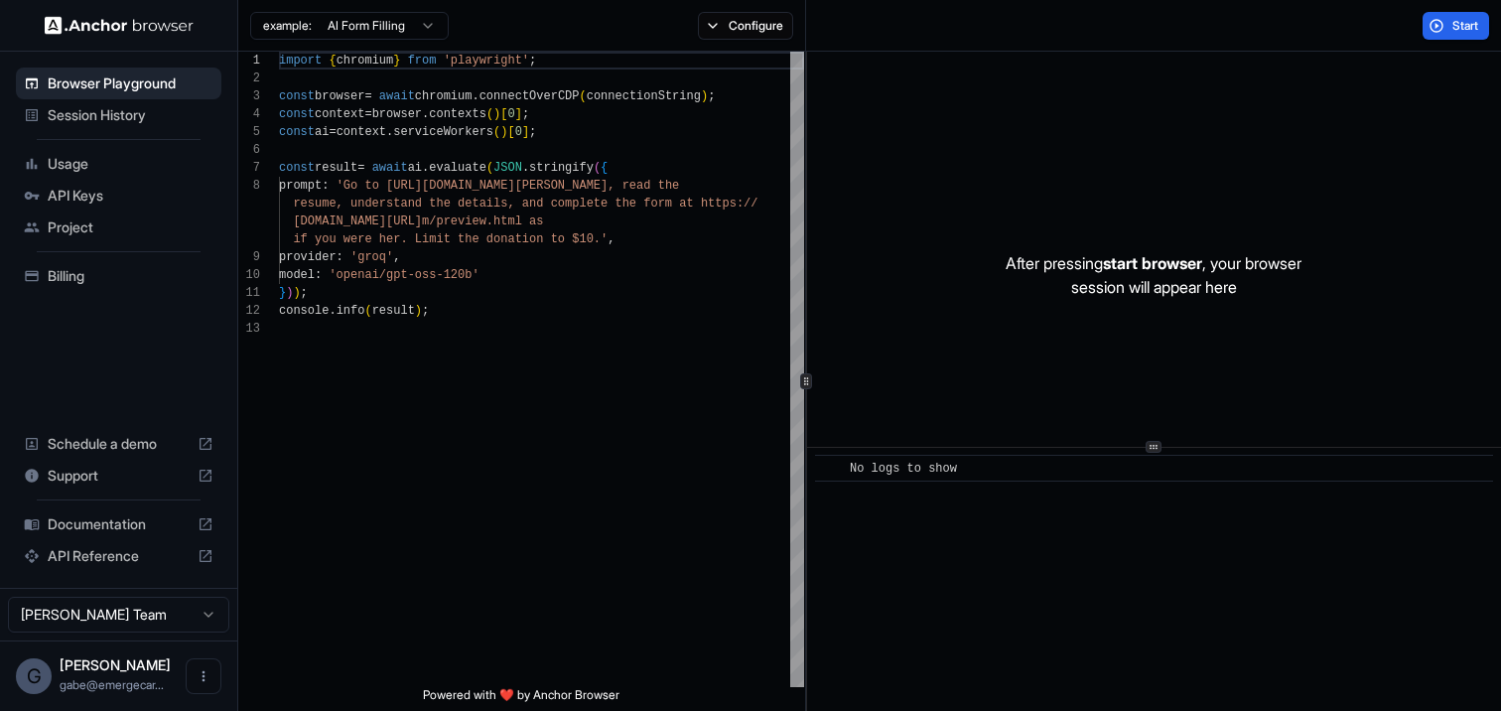
click at [759, 28] on html "Browser Playground Session History Usage API Keys Project Billing Schedule a de…" at bounding box center [750, 355] width 1501 height 711
click at [740, 25] on button "Configure" at bounding box center [746, 26] width 96 height 28
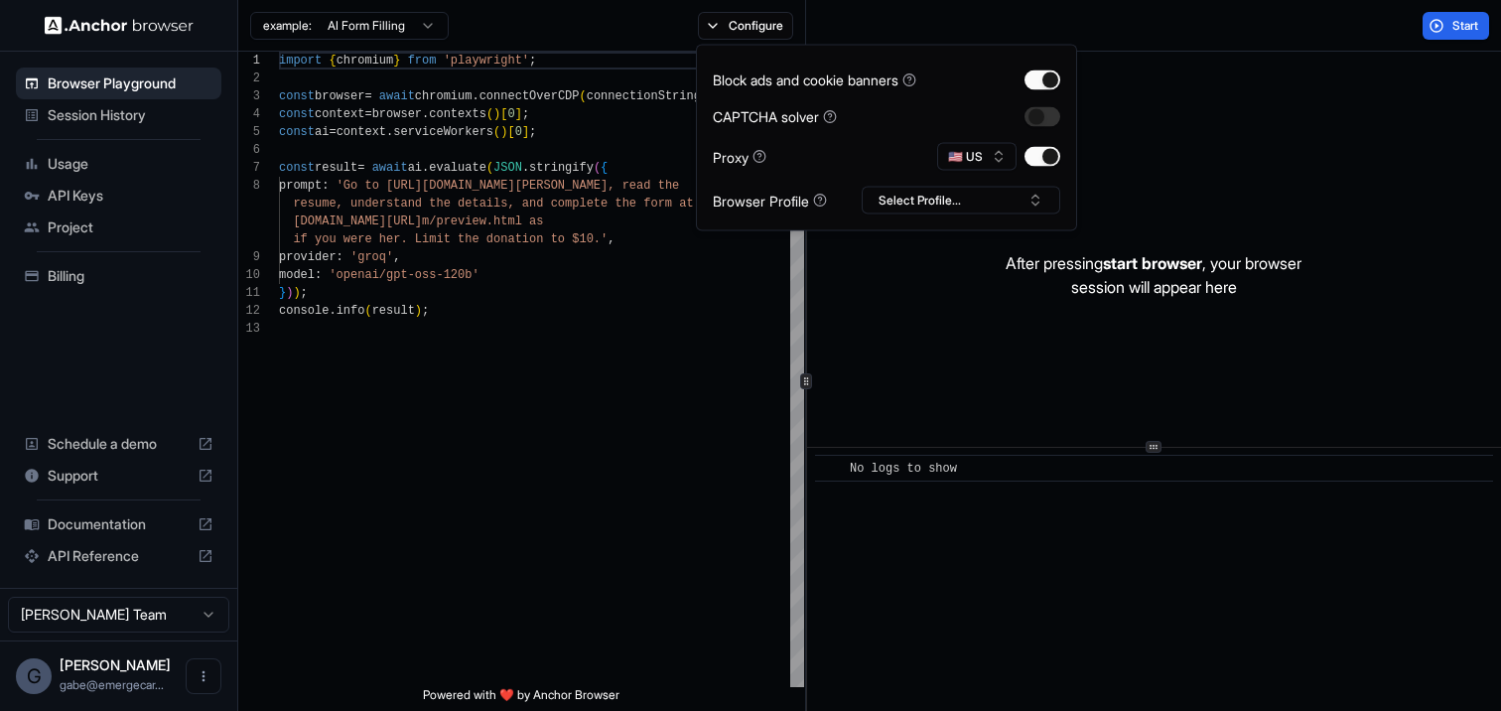
type button "on"
